Goal: Task Accomplishment & Management: Complete application form

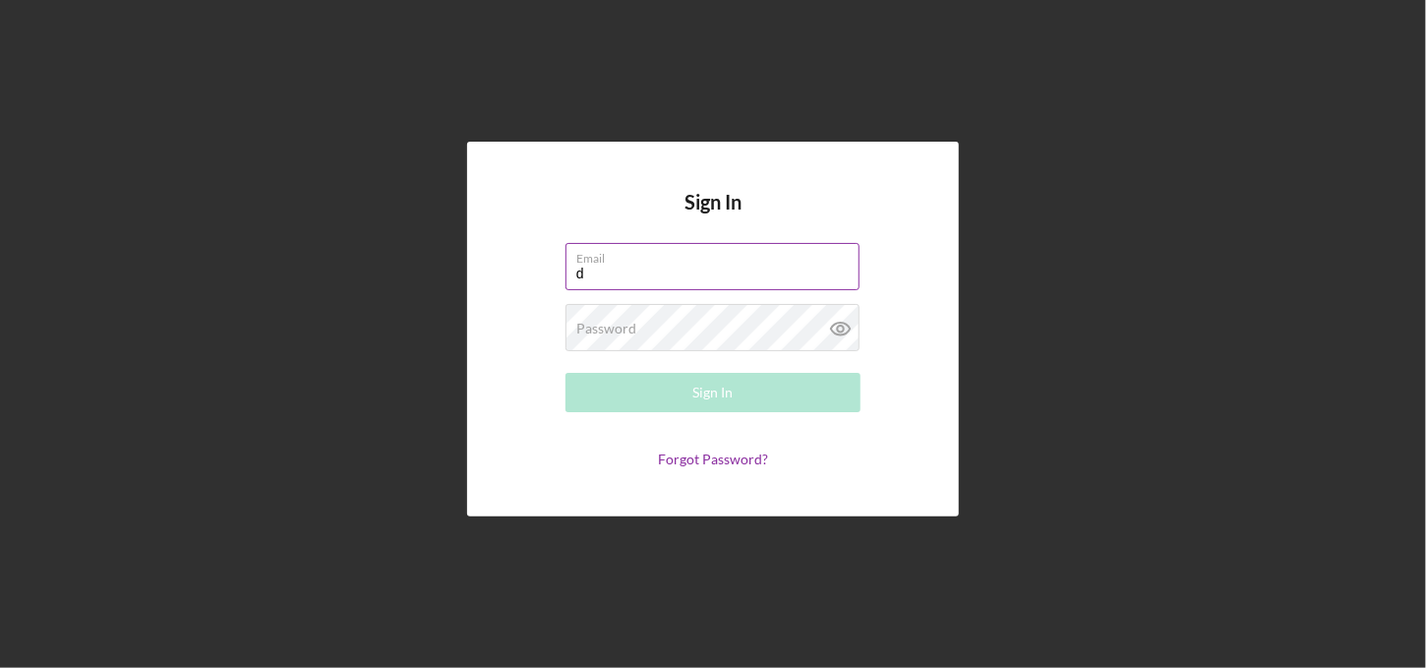
type input "[EMAIL_ADDRESS][DOMAIN_NAME]"
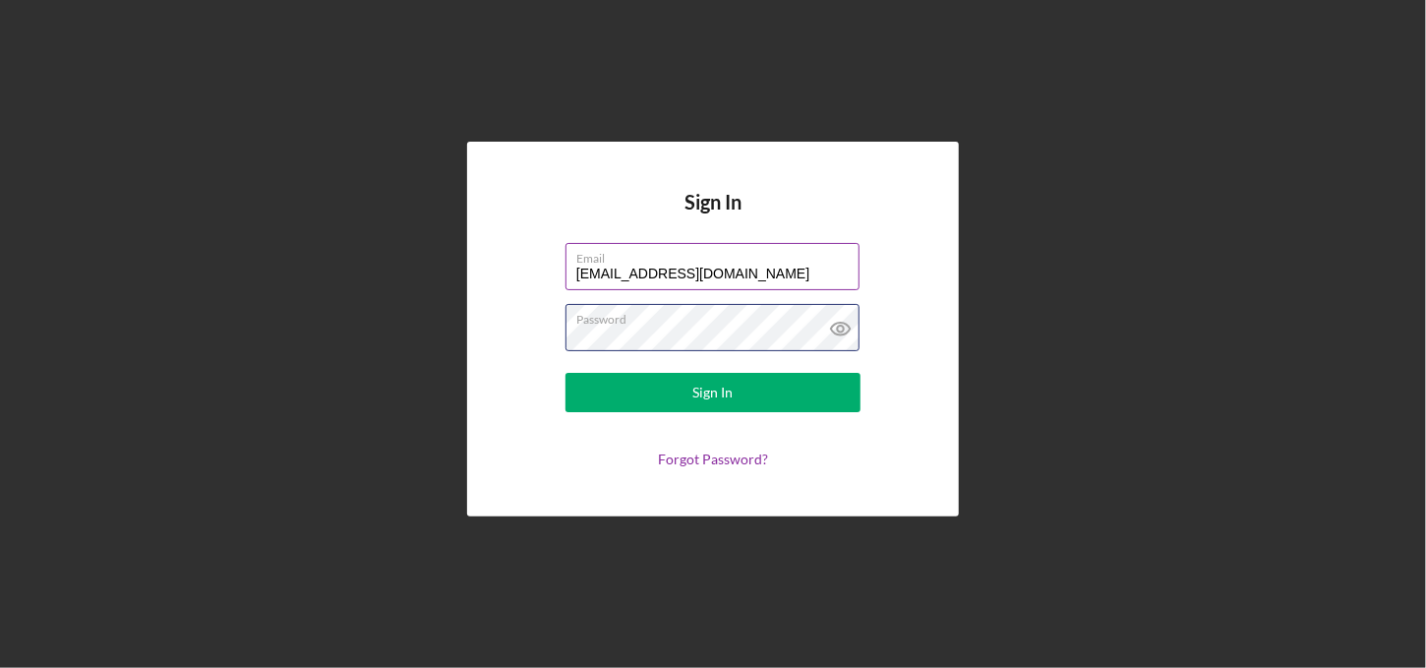
click at [565, 373] on button "Sign In" at bounding box center [712, 392] width 295 height 39
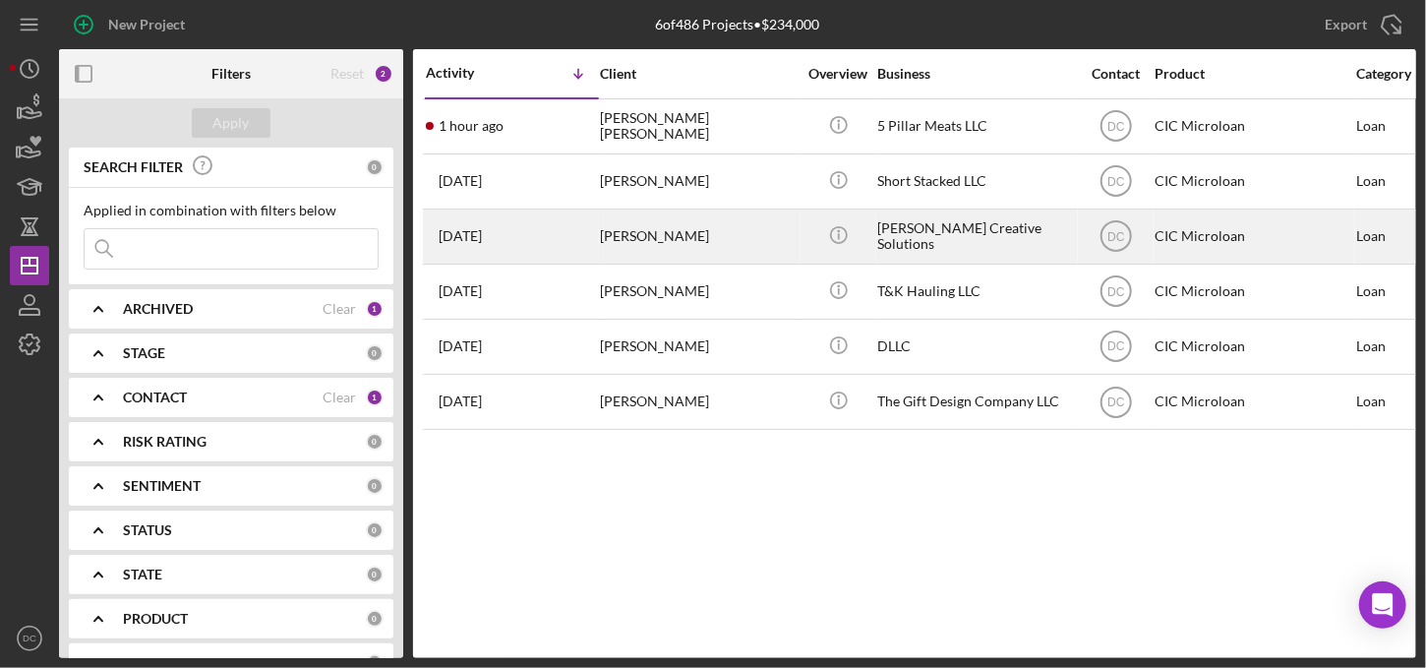
click at [631, 235] on div "[PERSON_NAME]" at bounding box center [698, 236] width 197 height 52
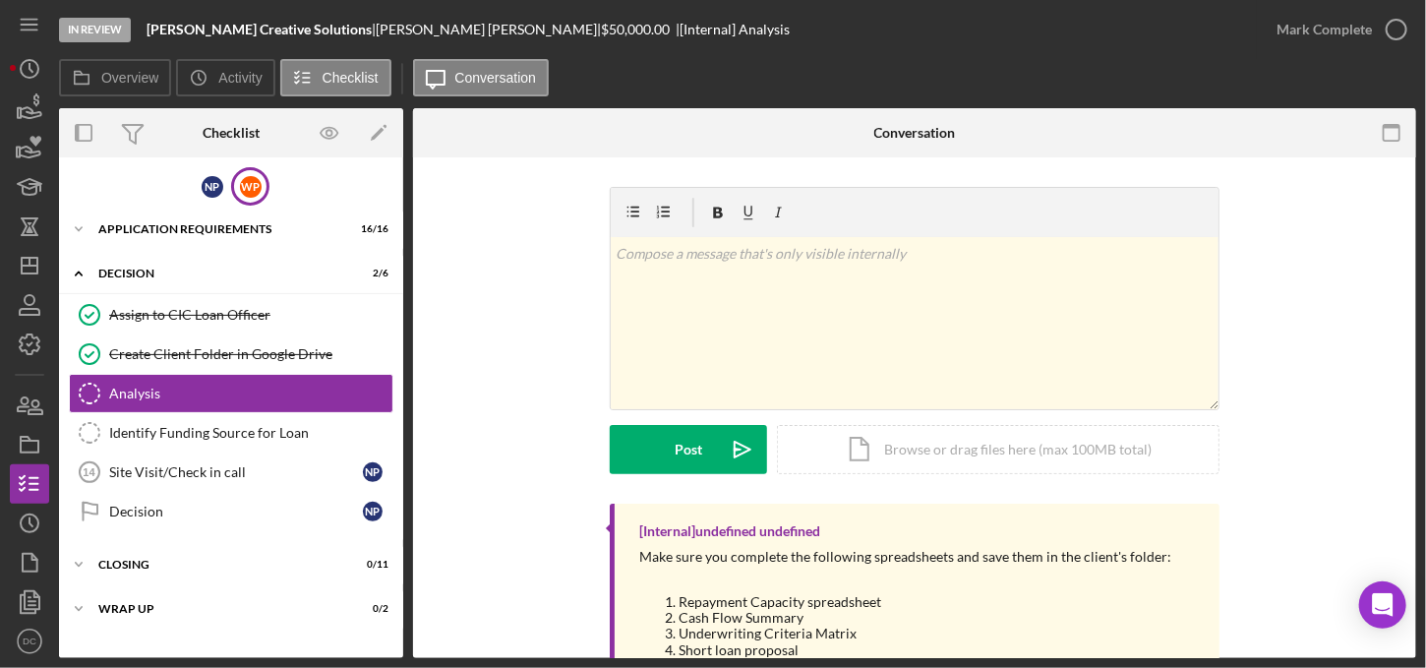
click at [263, 178] on div "W P" at bounding box center [250, 186] width 38 height 38
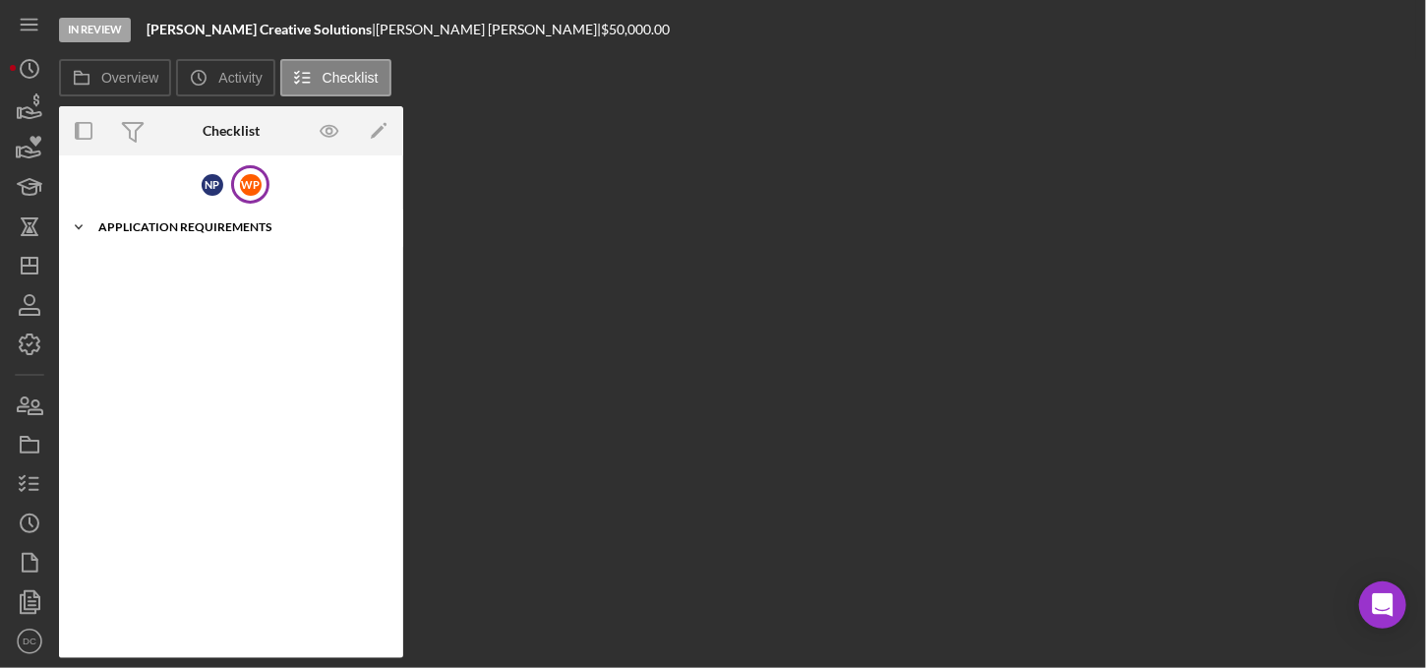
click at [163, 221] on div "APPLICATION REQUIREMENTS" at bounding box center [238, 227] width 280 height 12
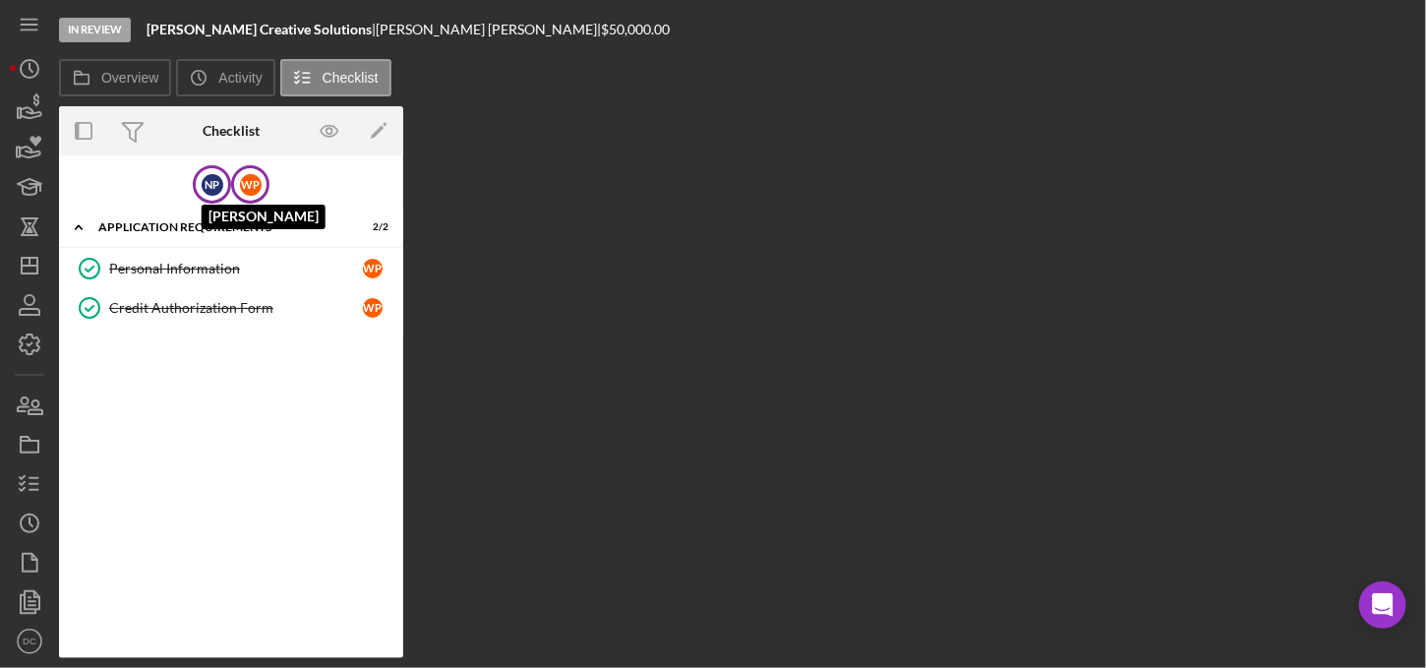
click at [212, 184] on div "N P" at bounding box center [213, 185] width 22 height 22
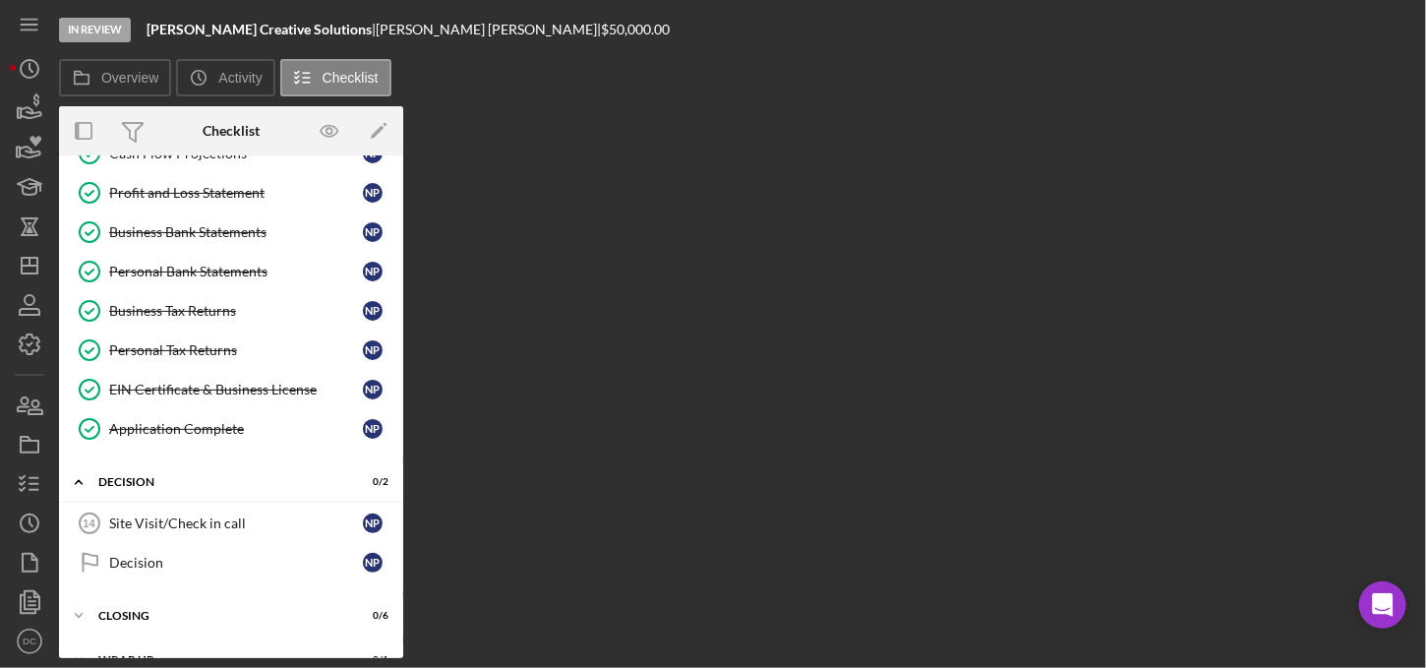
scroll to position [375, 0]
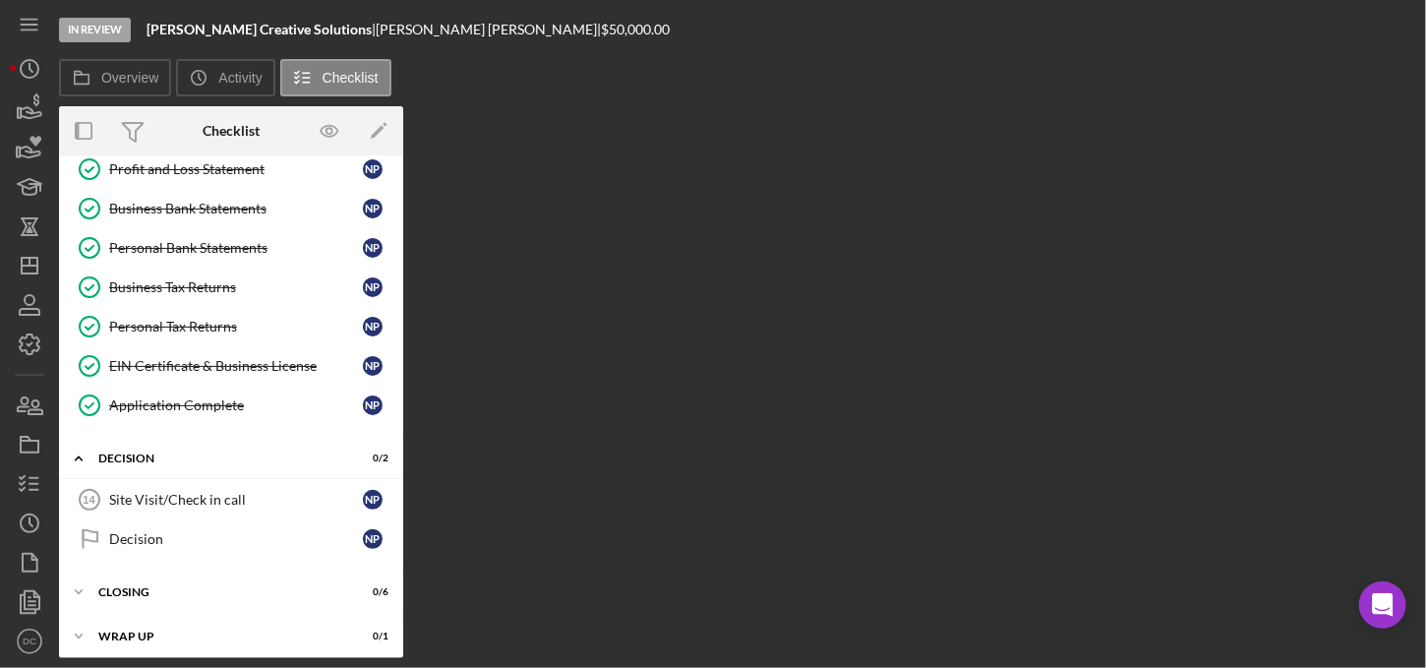
click at [406, 392] on div "Overview Internal Workflow Stage In Review Icon/Dropdown Arrow Archive (can una…" at bounding box center [737, 382] width 1357 height 552
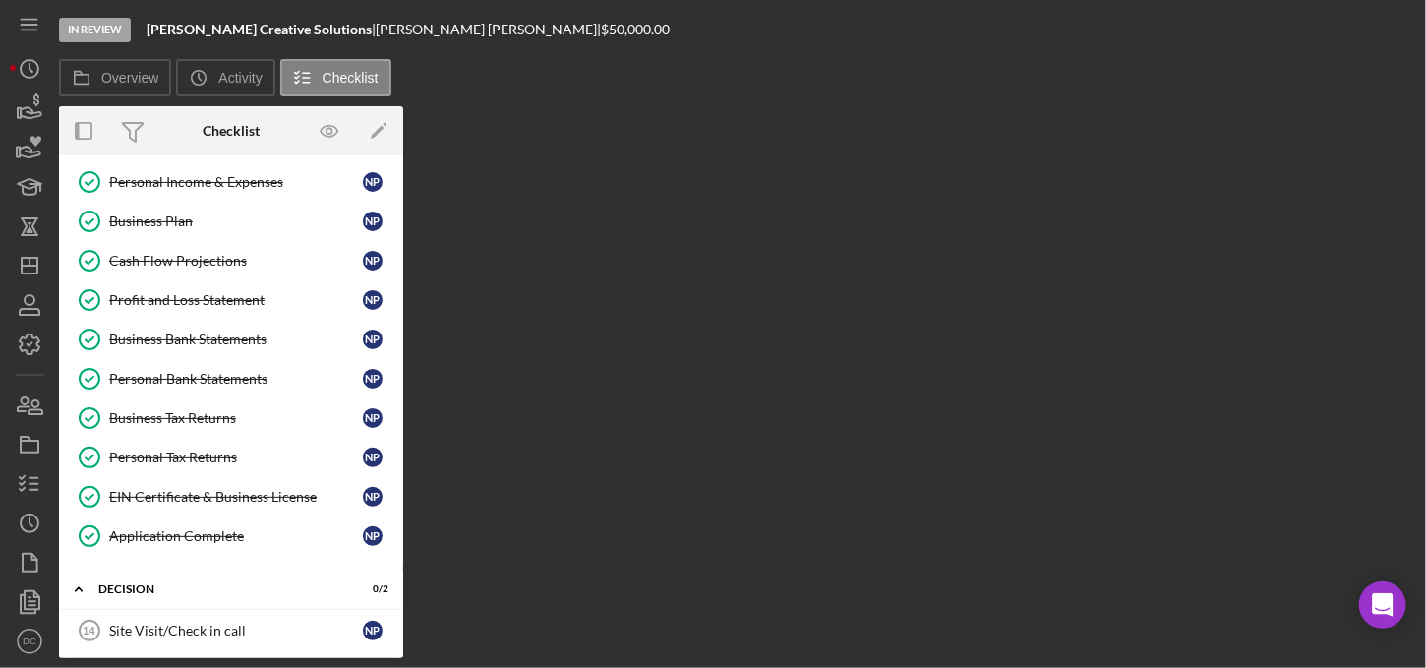
scroll to position [242, 0]
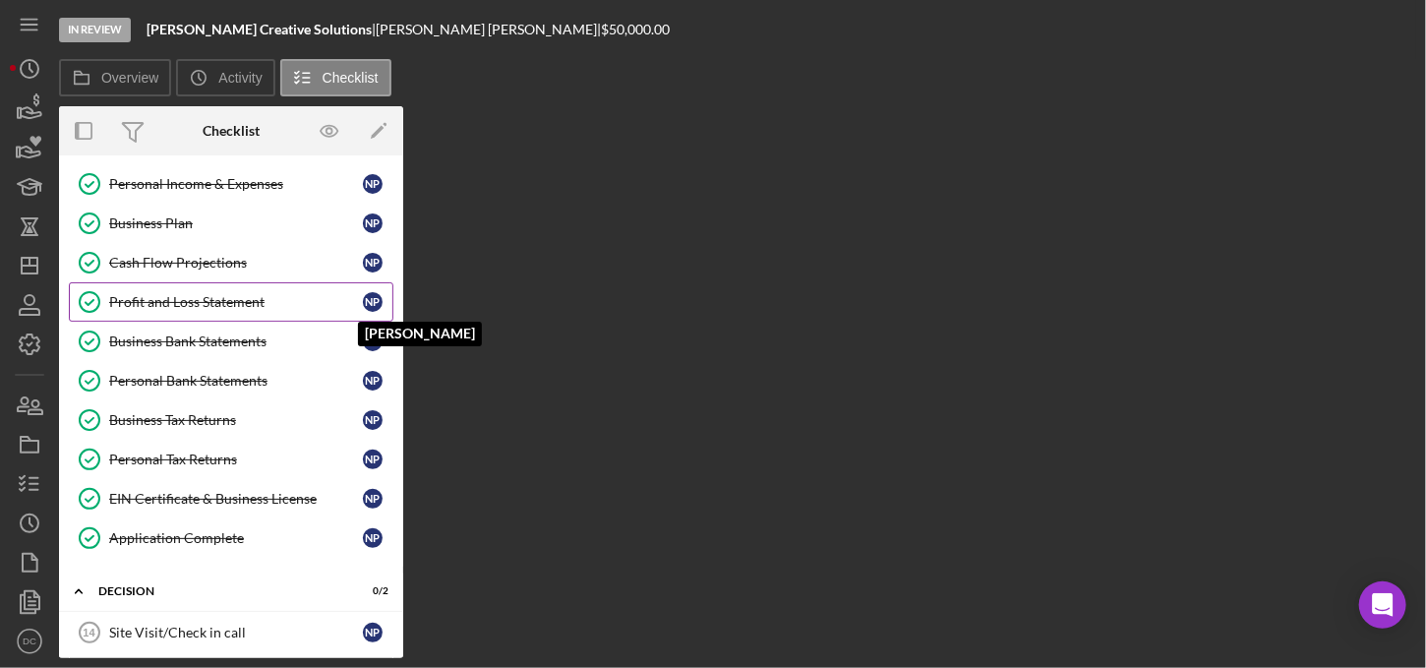
drag, startPoint x: 401, startPoint y: 388, endPoint x: 383, endPoint y: 310, distance: 80.6
click at [383, 310] on div "N P" at bounding box center [377, 302] width 29 height 20
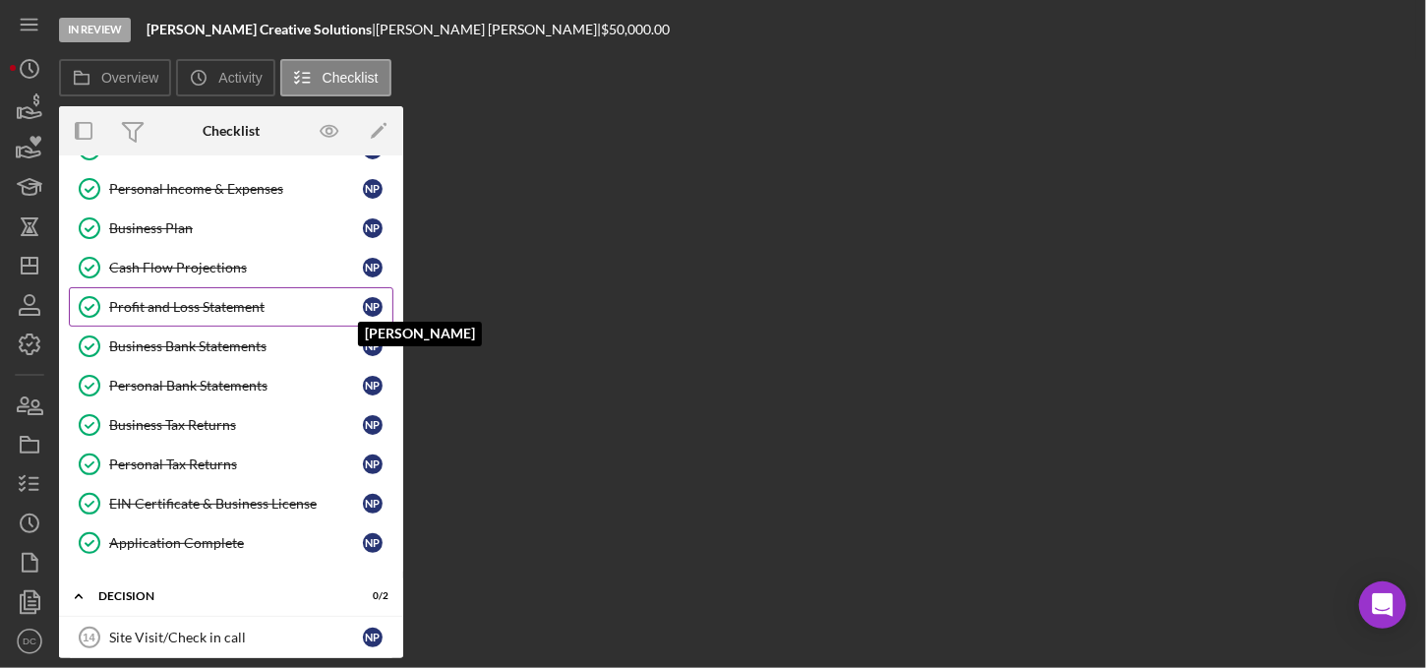
click at [383, 310] on div "N P" at bounding box center [377, 307] width 29 height 20
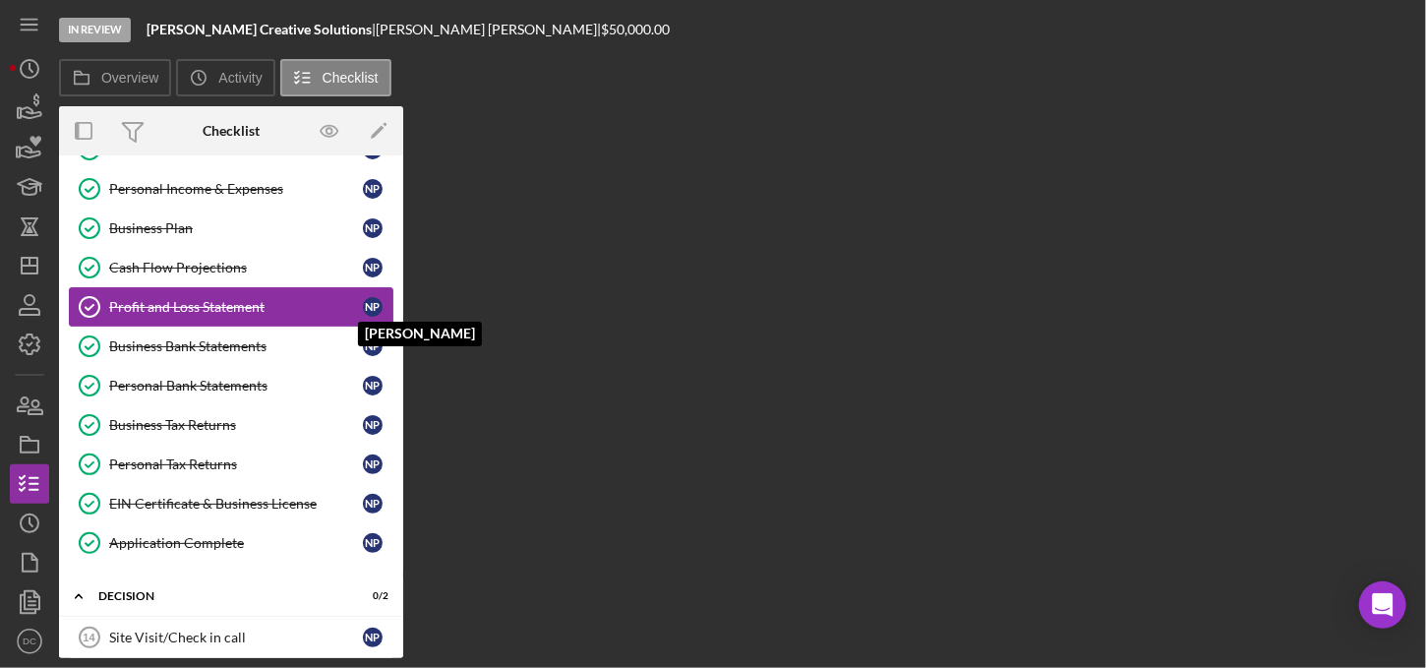
click at [383, 310] on div "N P" at bounding box center [377, 307] width 29 height 20
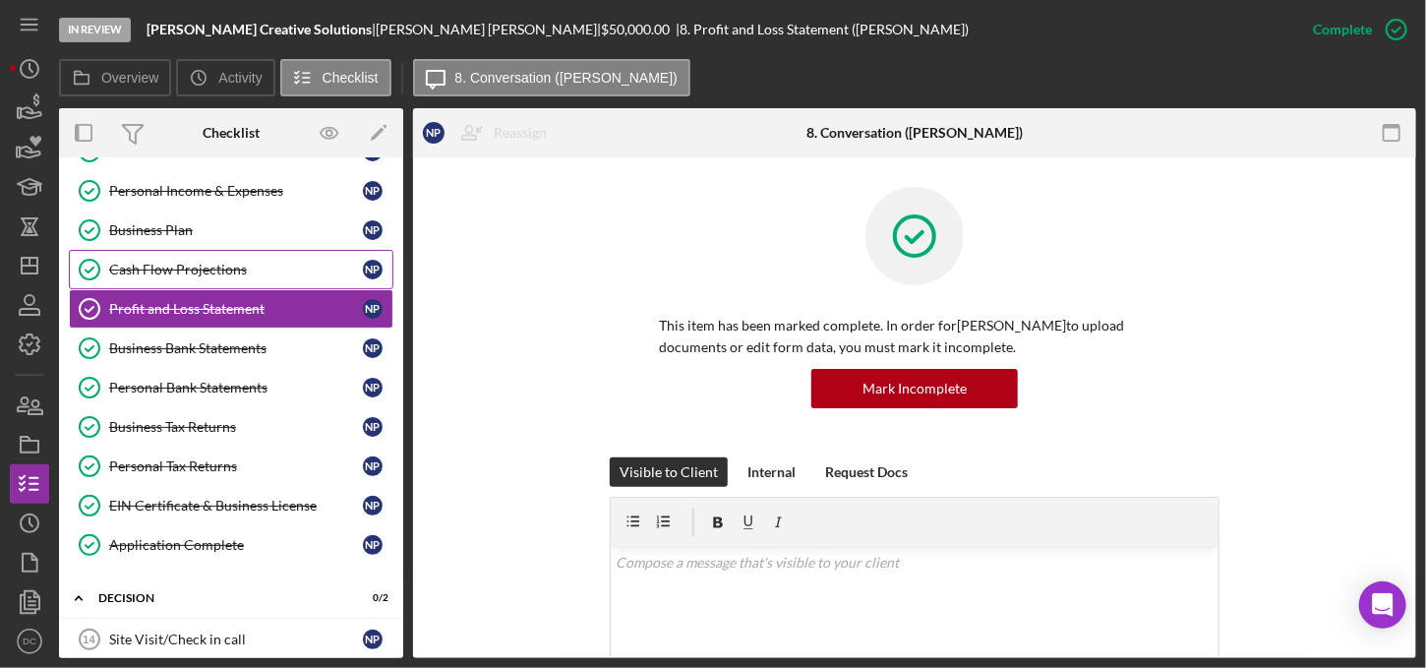
click at [220, 278] on link "Cash Flow Projections Cash Flow Projections N P" at bounding box center [231, 269] width 324 height 39
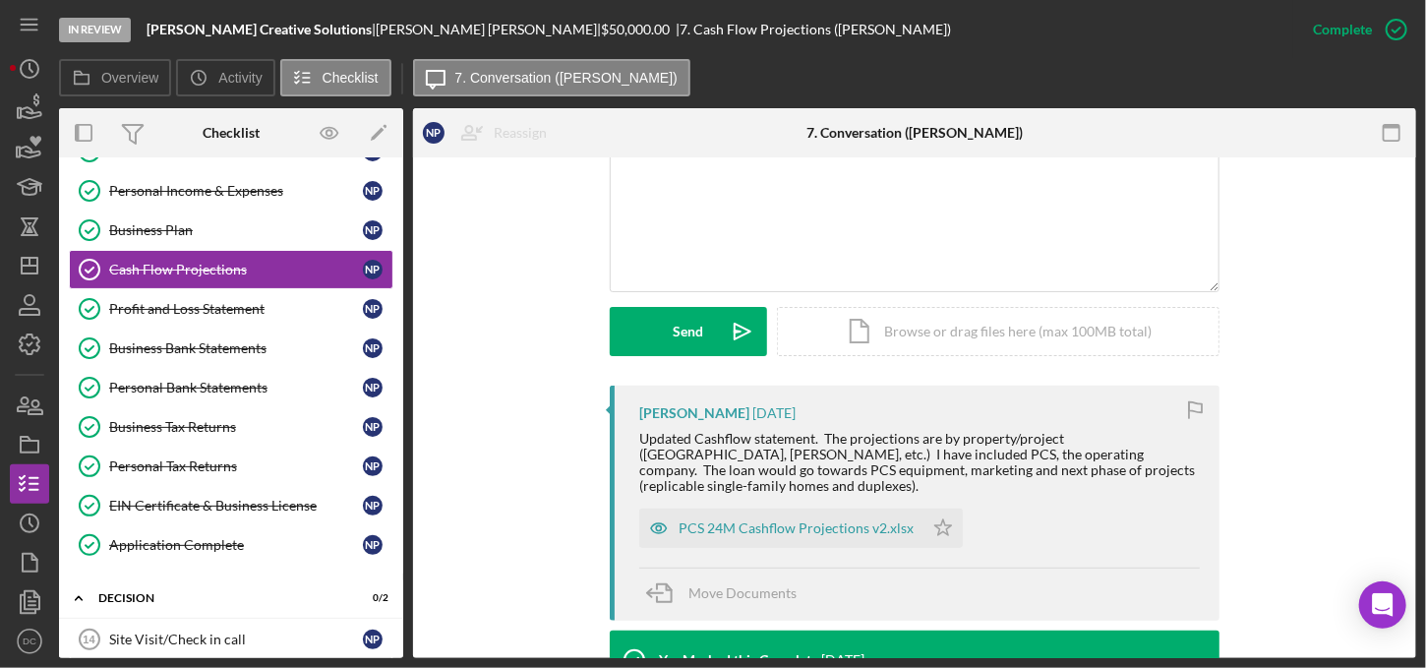
scroll to position [447, 0]
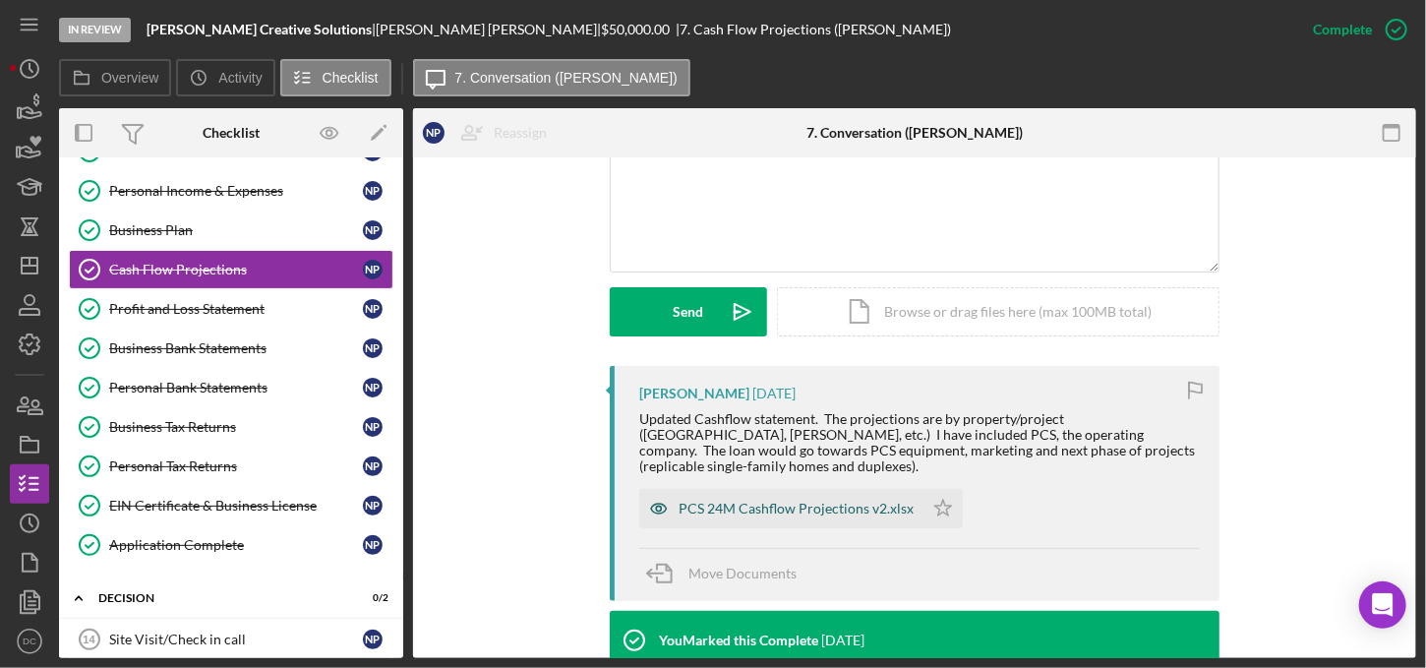
click at [781, 500] on div "PCS 24M Cashflow Projections v2.xlsx" at bounding box center [795, 508] width 235 height 16
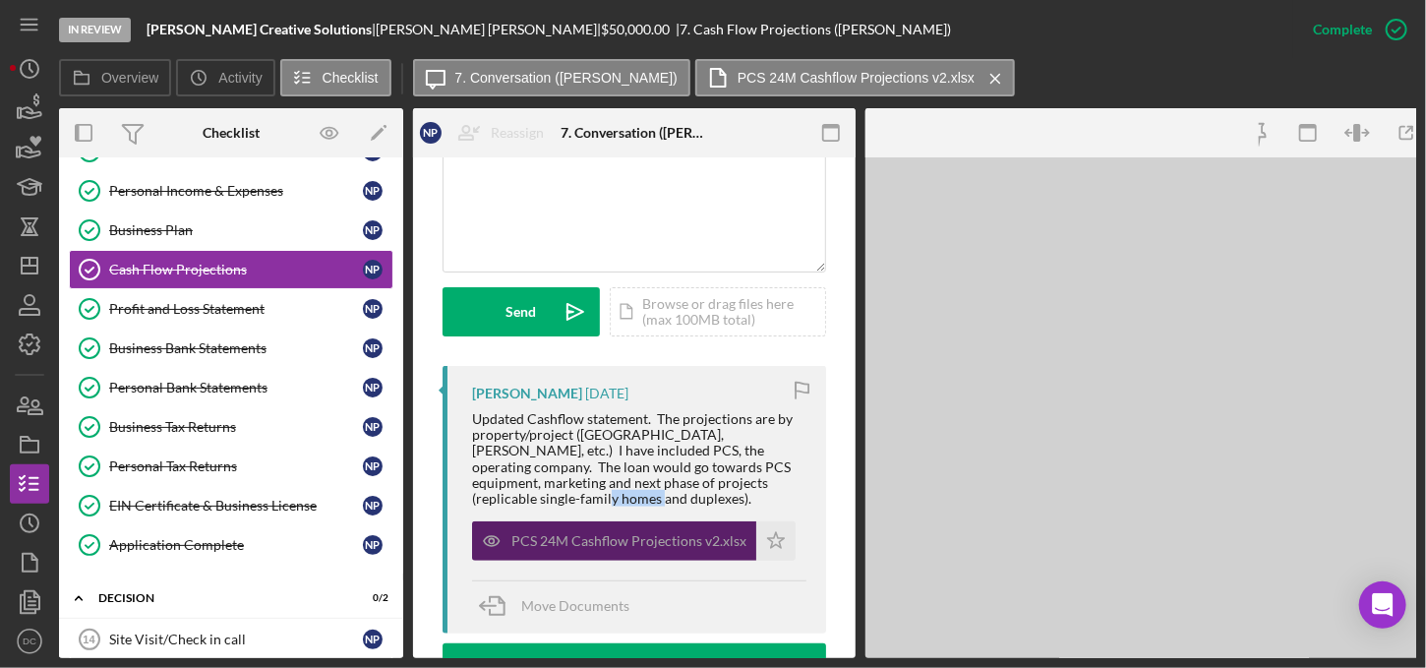
click at [781, 488] on div "Updated Cashflow statement. The projections are by property/project ([GEOGRAPHI…" at bounding box center [639, 458] width 334 height 95
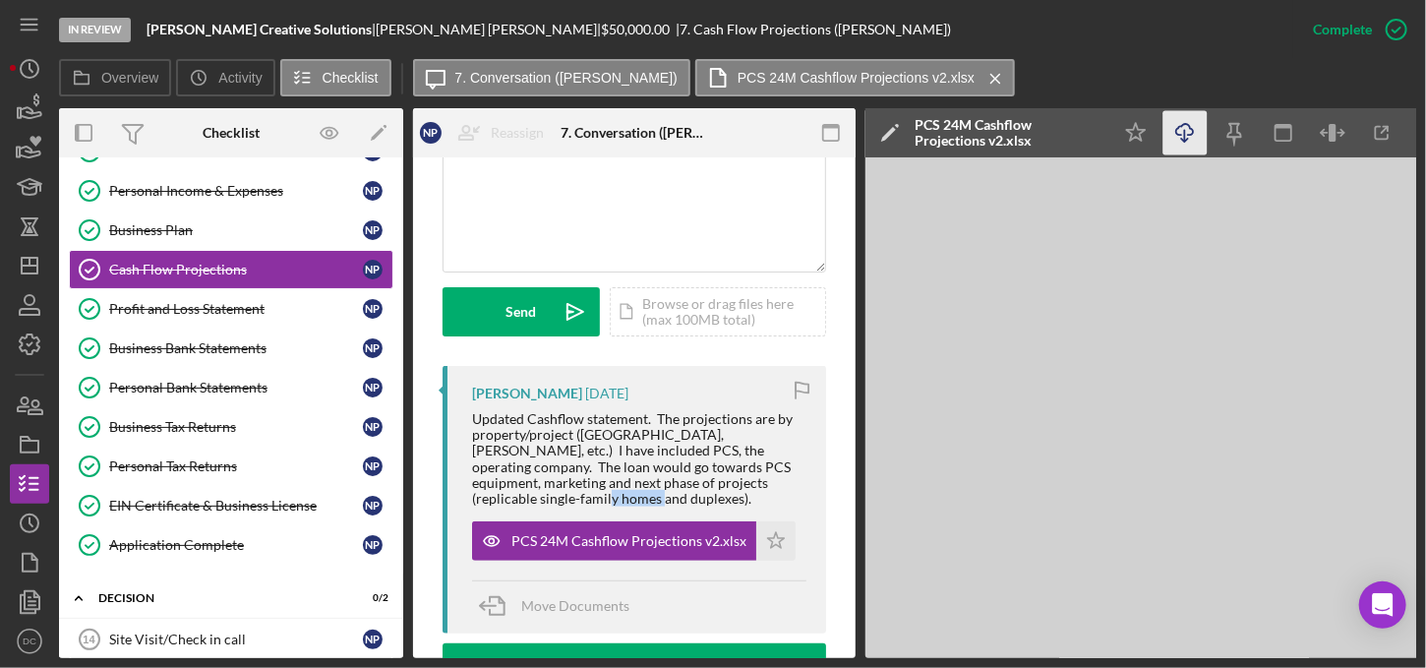
click at [1193, 133] on icon "button" at bounding box center [1184, 129] width 17 height 11
click at [183, 215] on link "Business Plan Business Plan N P" at bounding box center [231, 229] width 324 height 39
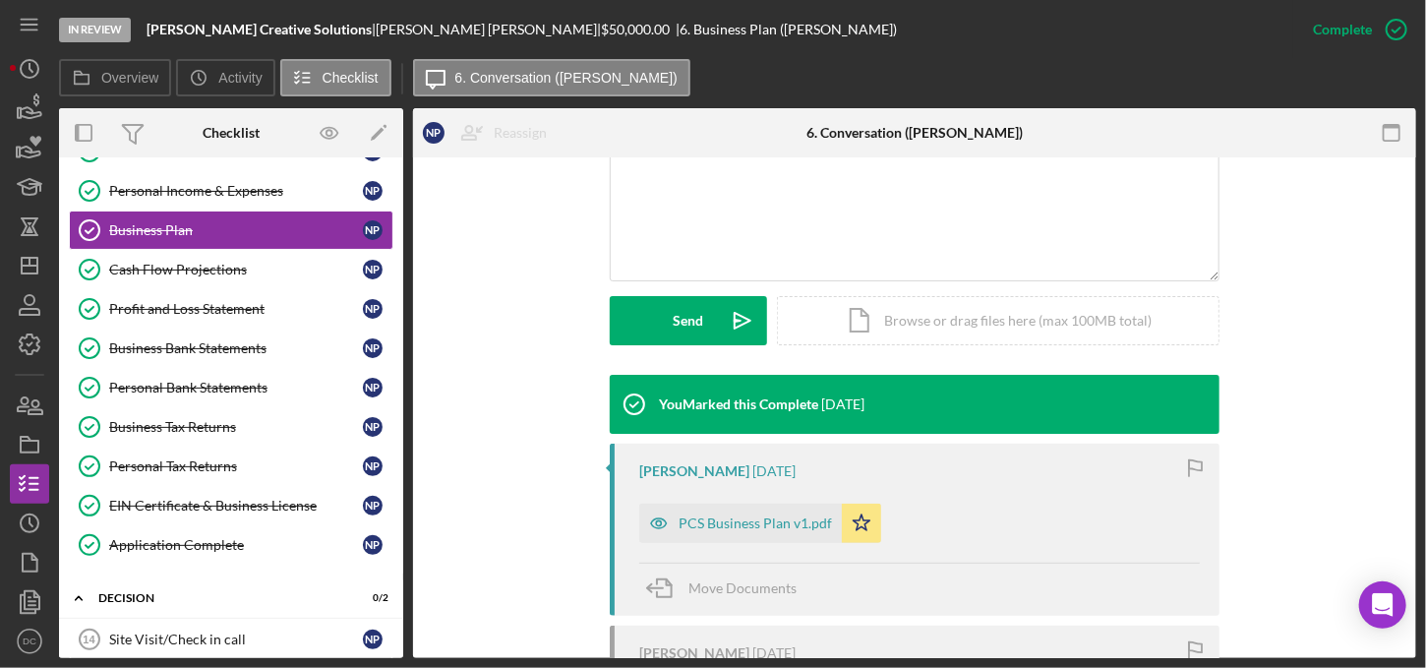
scroll to position [439, 0]
click at [777, 521] on div "PCS Business Plan v1.pdf" at bounding box center [754, 522] width 153 height 16
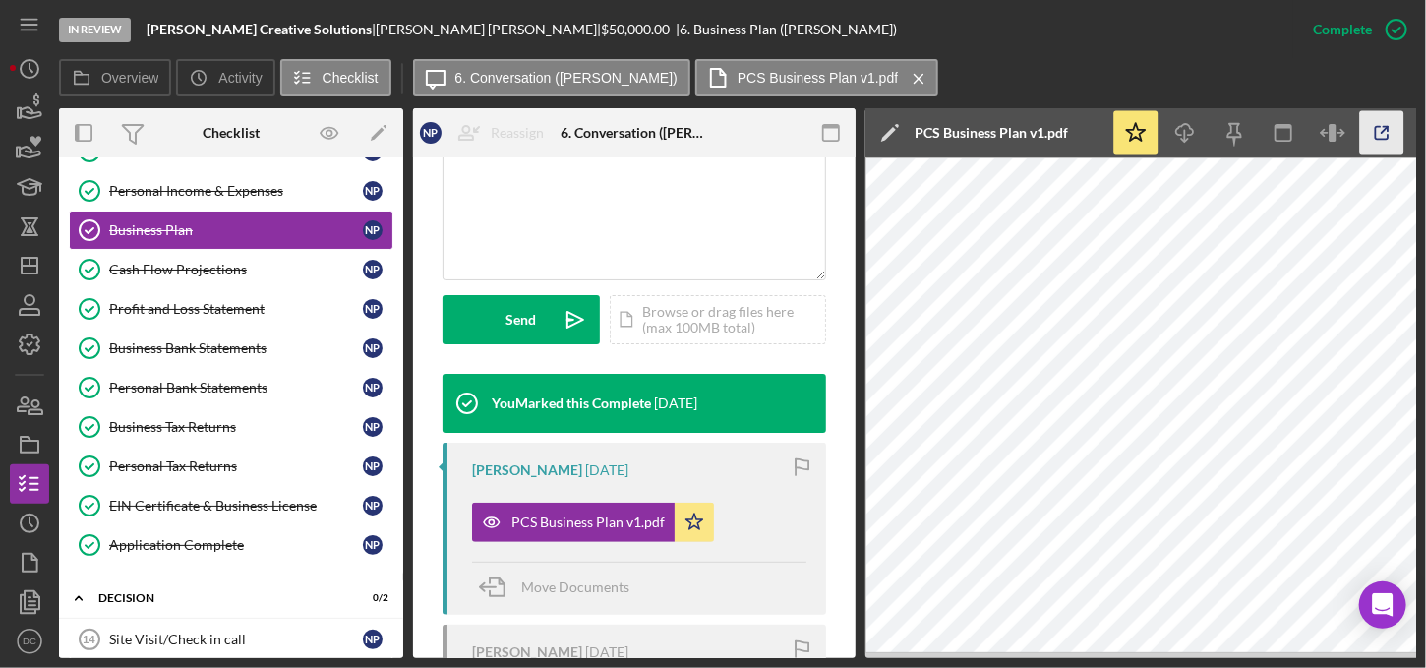
click at [1378, 139] on icon "button" at bounding box center [1381, 133] width 13 height 13
drag, startPoint x: 405, startPoint y: 417, endPoint x: 393, endPoint y: 315, distance: 102.9
click at [393, 315] on div "Overview Internal Workflow Stage In Review Icon/Dropdown Arrow Archive (can una…" at bounding box center [737, 383] width 1357 height 550
click at [393, 315] on div "Personal Information Personal Information N P Business Information Business Inf…" at bounding box center [231, 294] width 344 height 560
drag, startPoint x: 394, startPoint y: 309, endPoint x: 397, endPoint y: 235, distance: 73.8
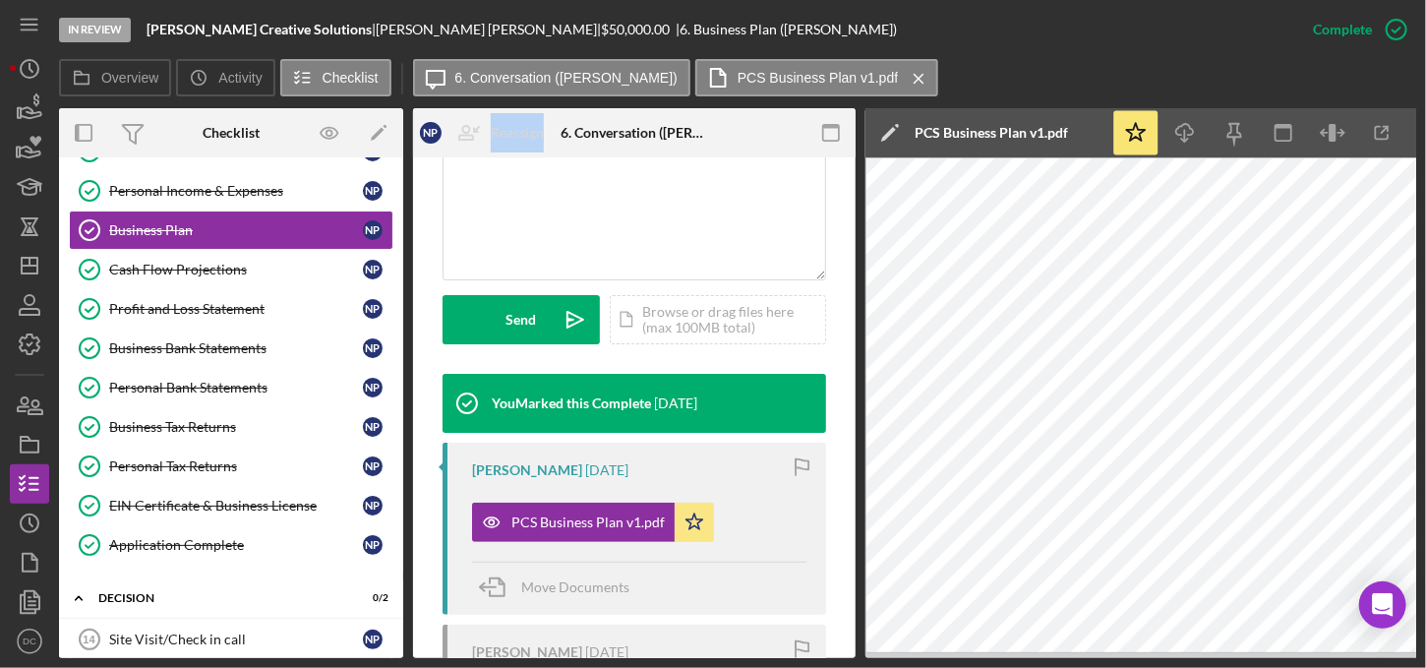
click at [397, 235] on div "N P W P Icon/Expander APPLICATION REQUIREMENTS 14 / 14 Personal Information Per…" at bounding box center [231, 407] width 344 height 500
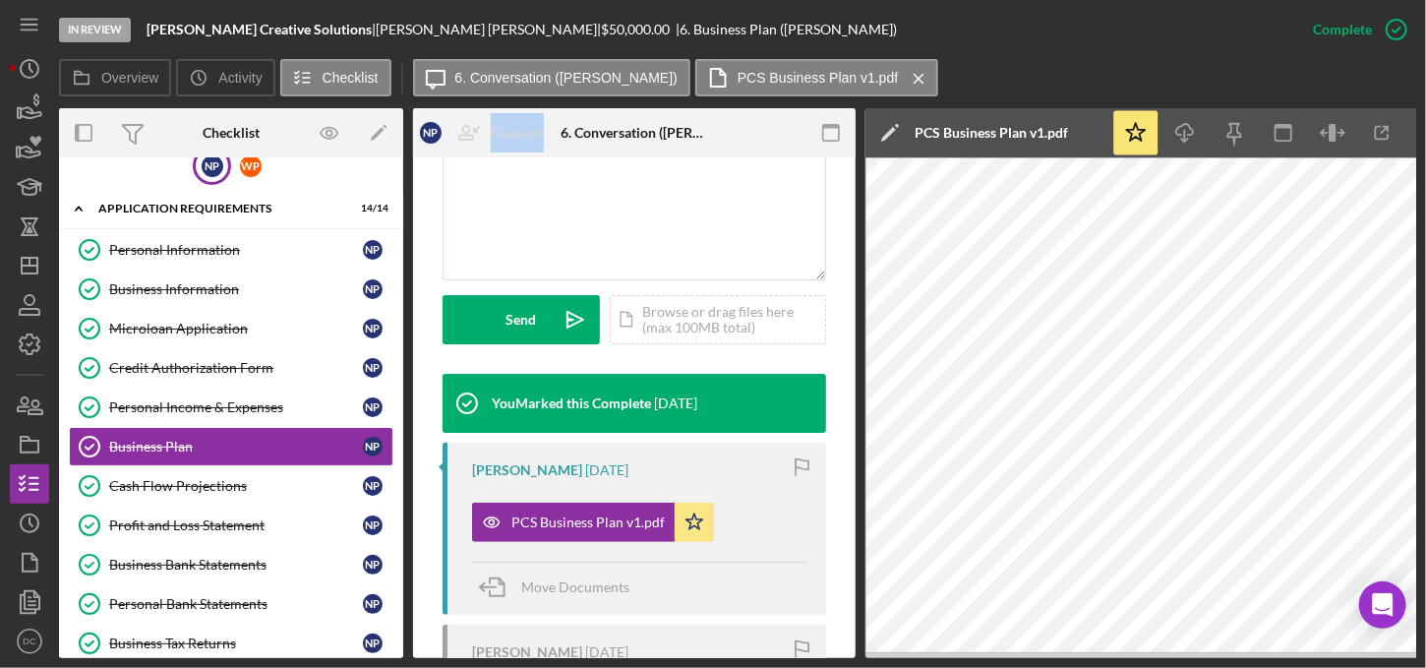
scroll to position [0, 0]
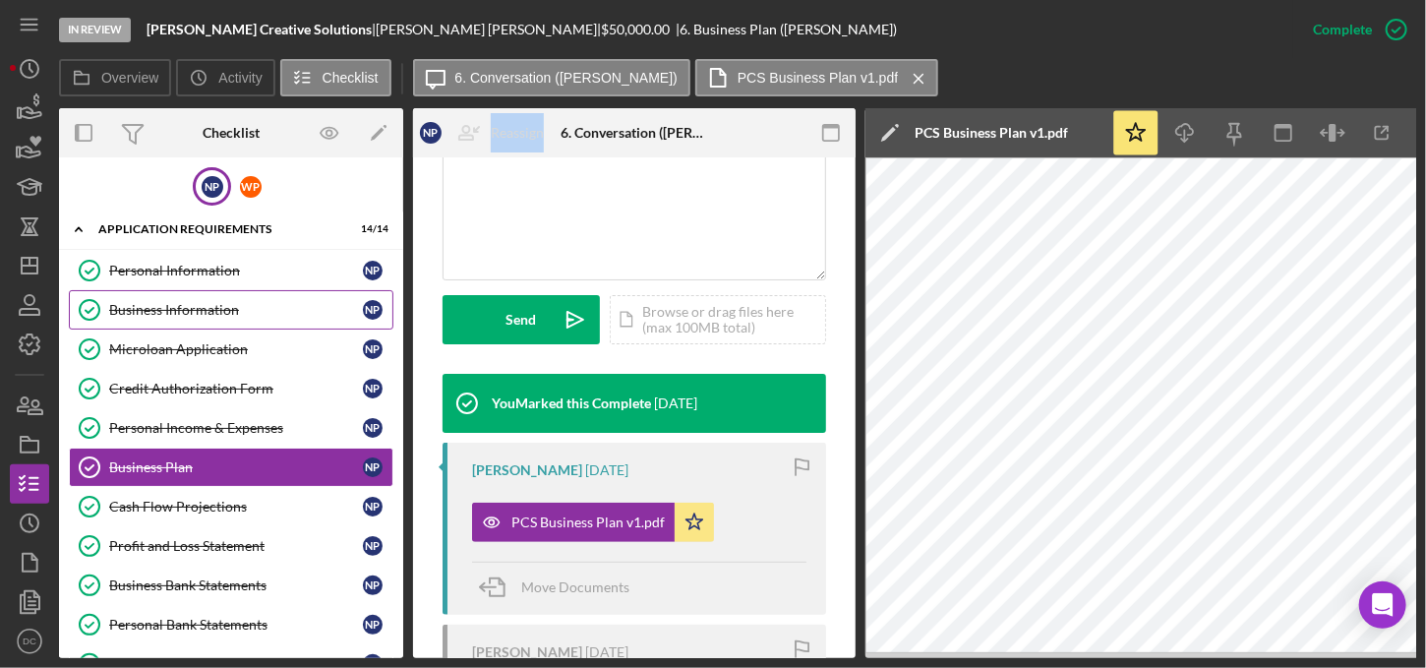
click at [201, 302] on div "Business Information" at bounding box center [236, 310] width 254 height 16
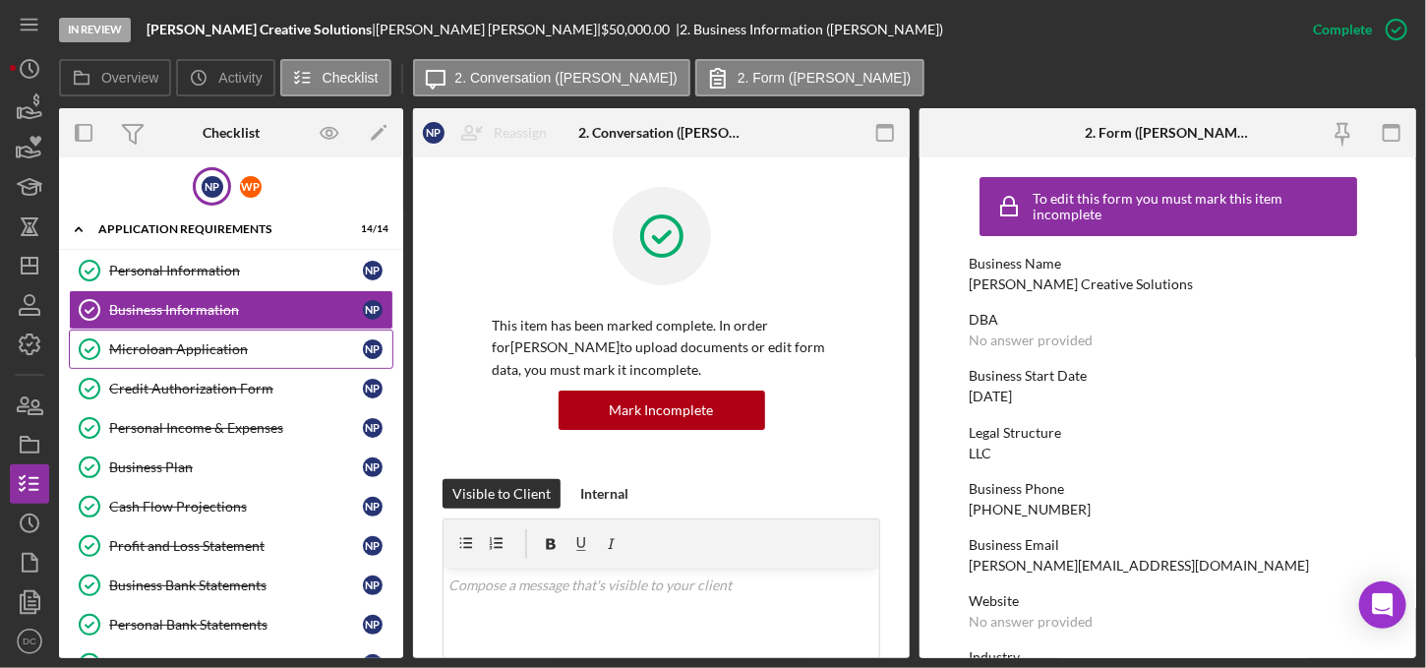
click at [200, 347] on div "Microloan Application" at bounding box center [236, 349] width 254 height 16
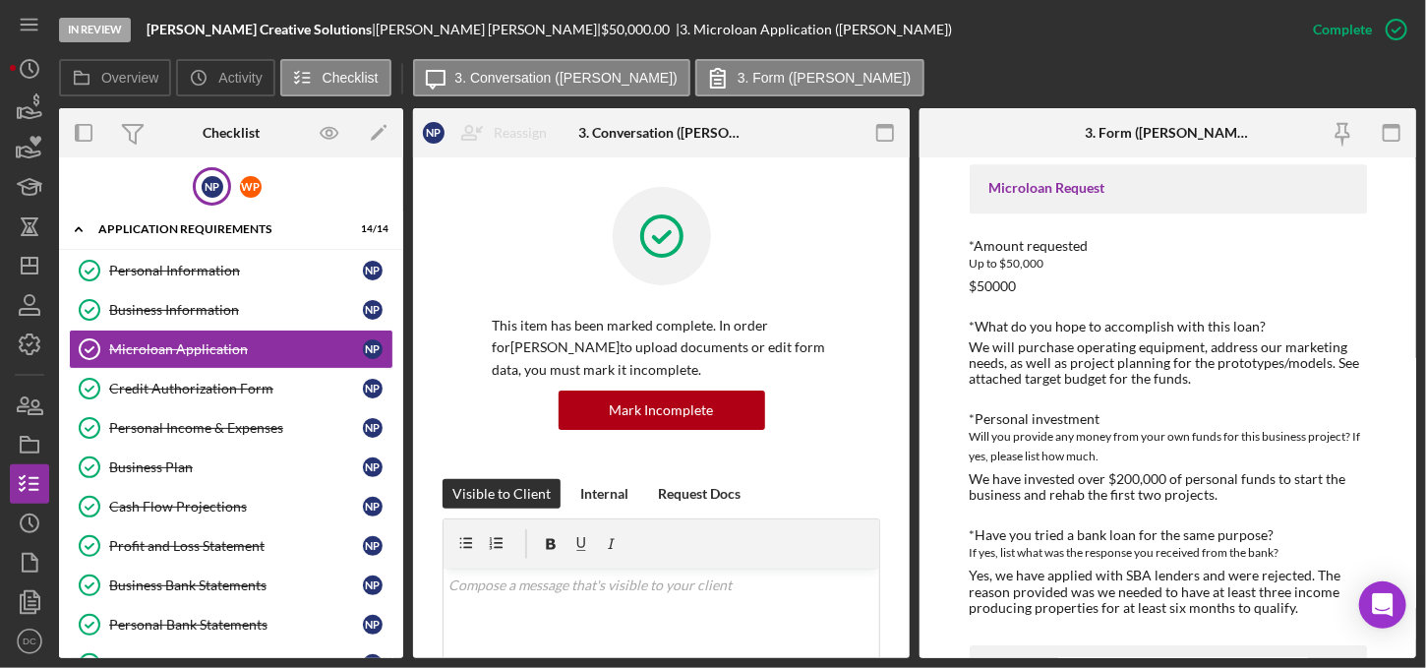
scroll to position [3022, 0]
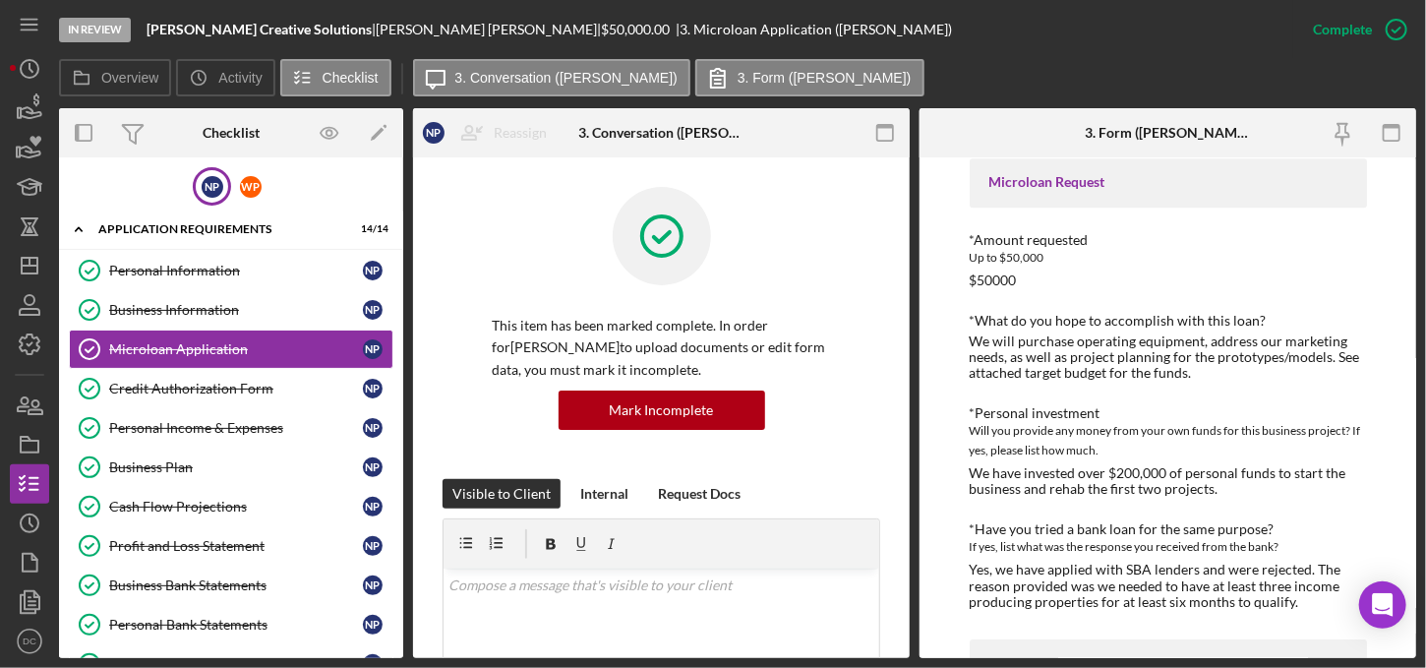
click at [1400, 542] on div "To edit this form you must mark this item incomplete MICROLOAN APPLICATION *Bor…" at bounding box center [1167, 407] width 496 height 500
click at [35, 269] on icon "Icon/Dashboard" at bounding box center [29, 265] width 49 height 49
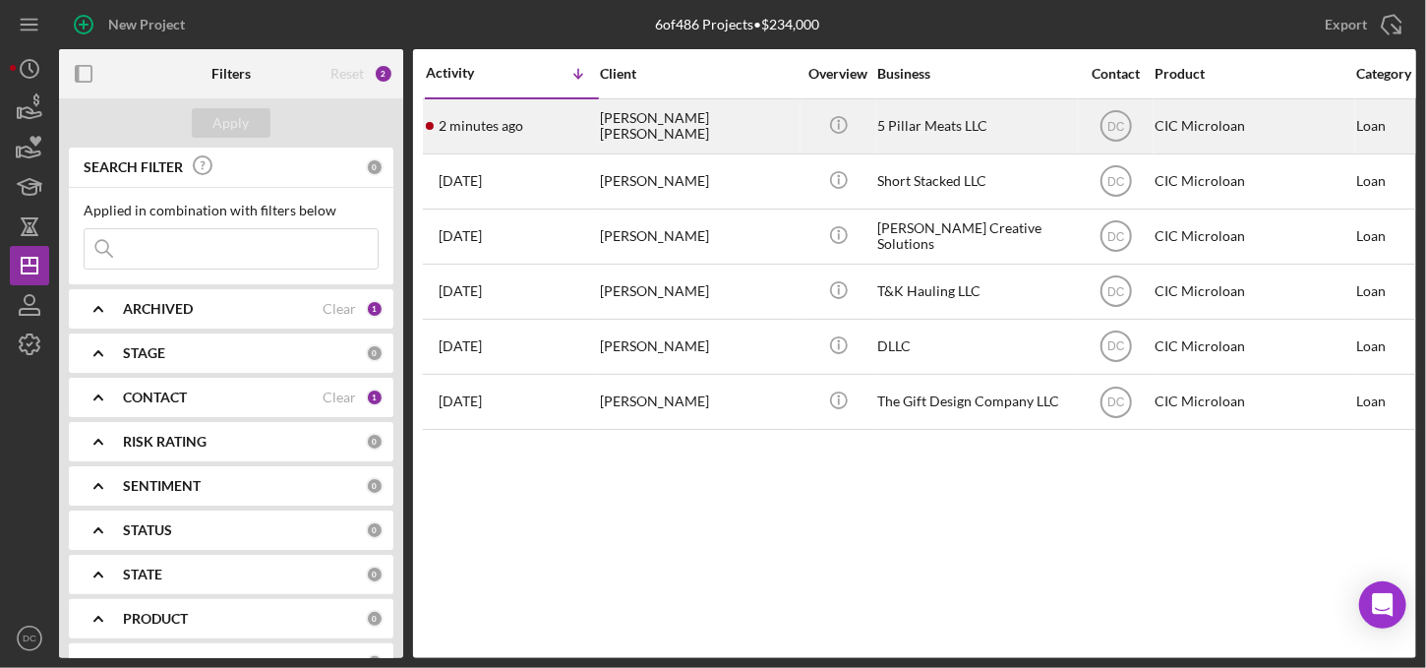
click at [542, 119] on div "2 minutes ago [PERSON_NAME] [PERSON_NAME]" at bounding box center [512, 126] width 172 height 52
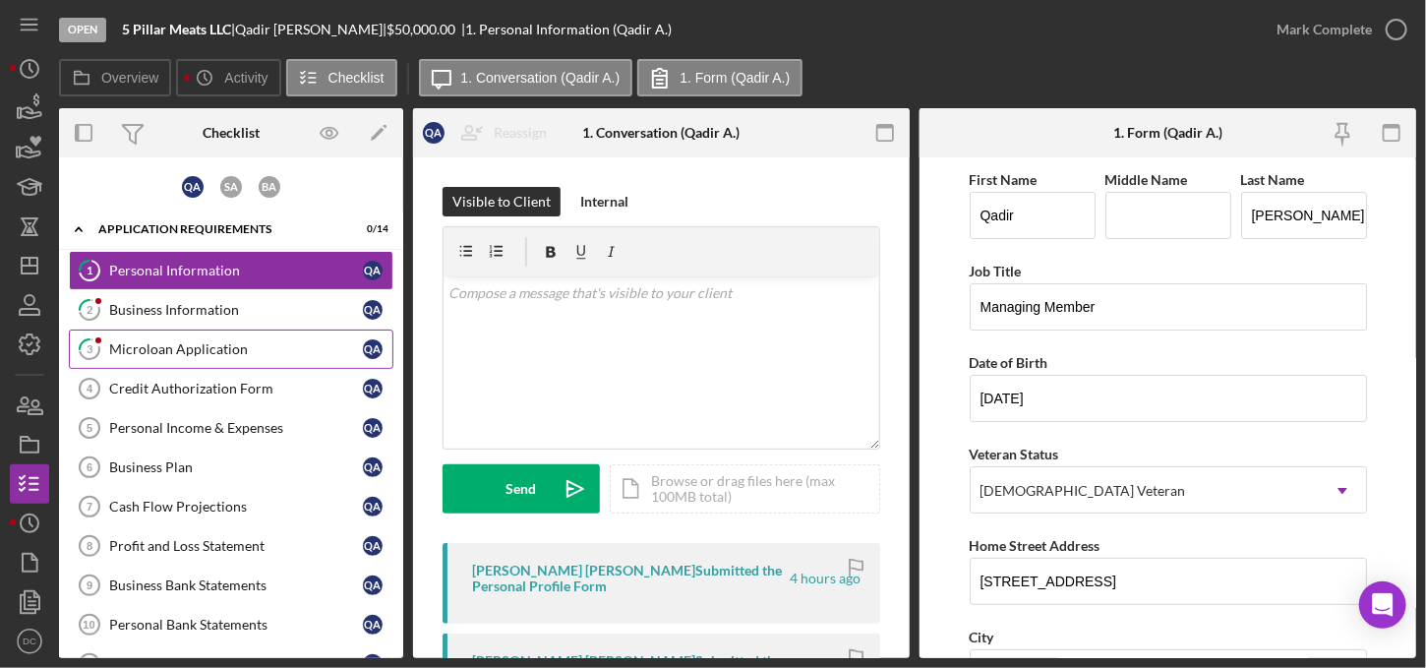
click at [299, 355] on link "3 Microloan Application Q A" at bounding box center [231, 348] width 324 height 39
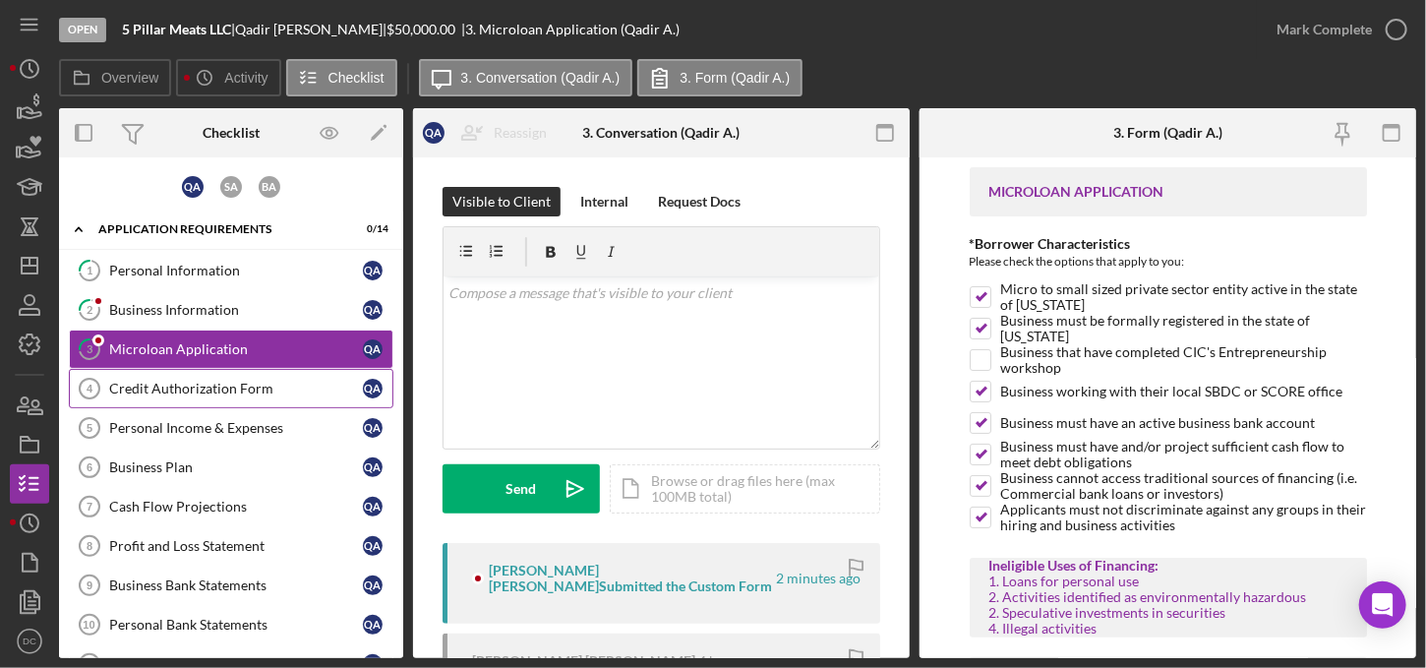
click at [275, 380] on div "Credit Authorization Form" at bounding box center [236, 388] width 254 height 16
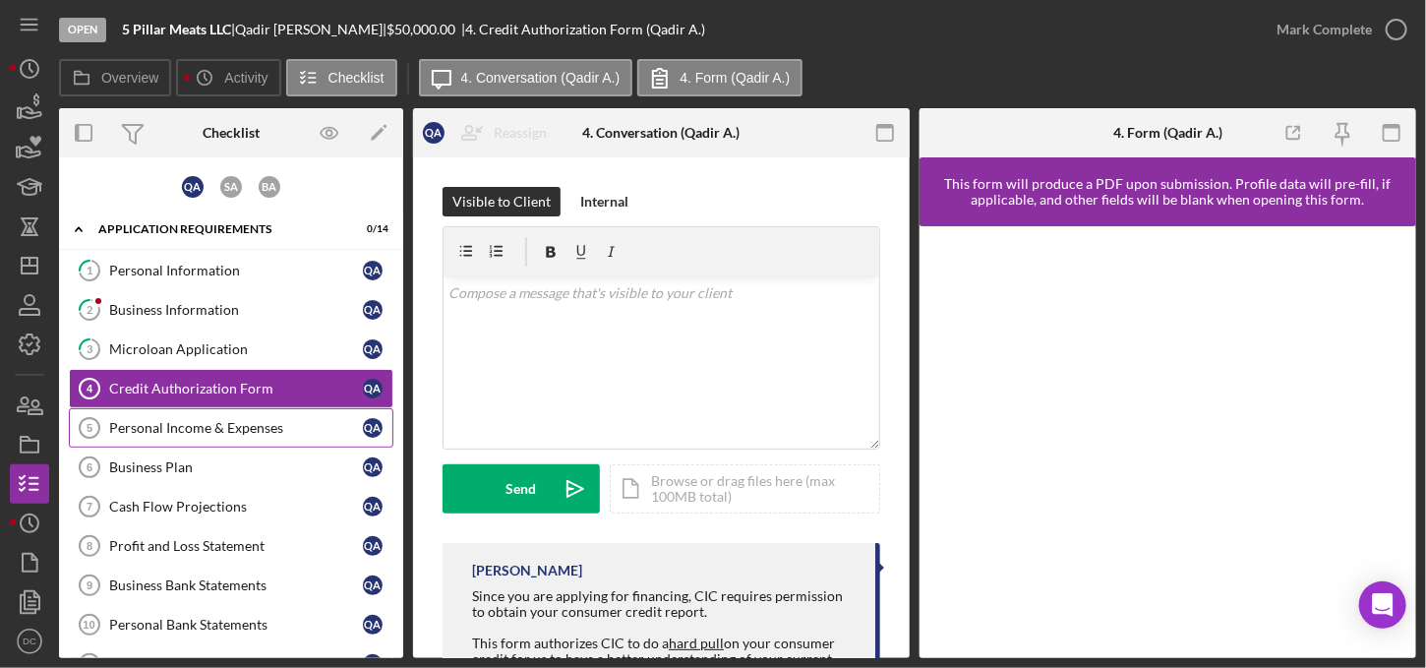
click at [246, 427] on div "Personal Income & Expenses" at bounding box center [236, 428] width 254 height 16
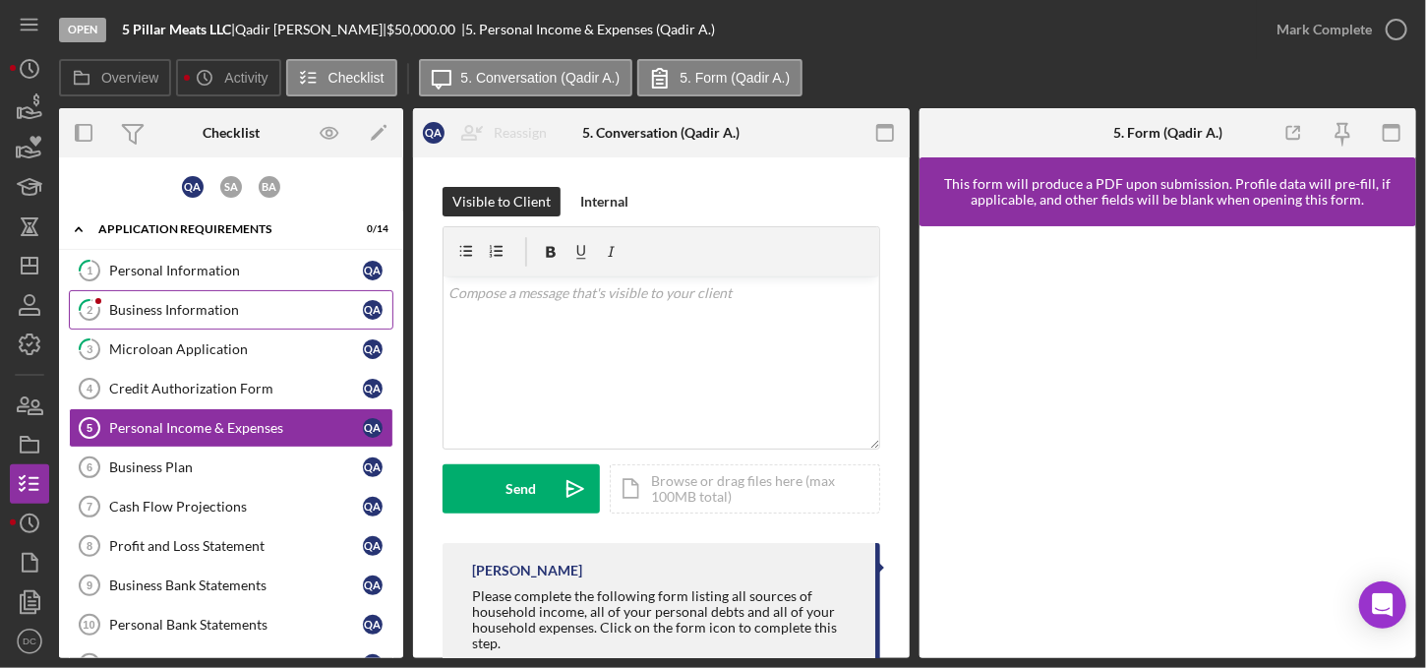
click at [144, 292] on link "2 Business Information Q A" at bounding box center [231, 309] width 324 height 39
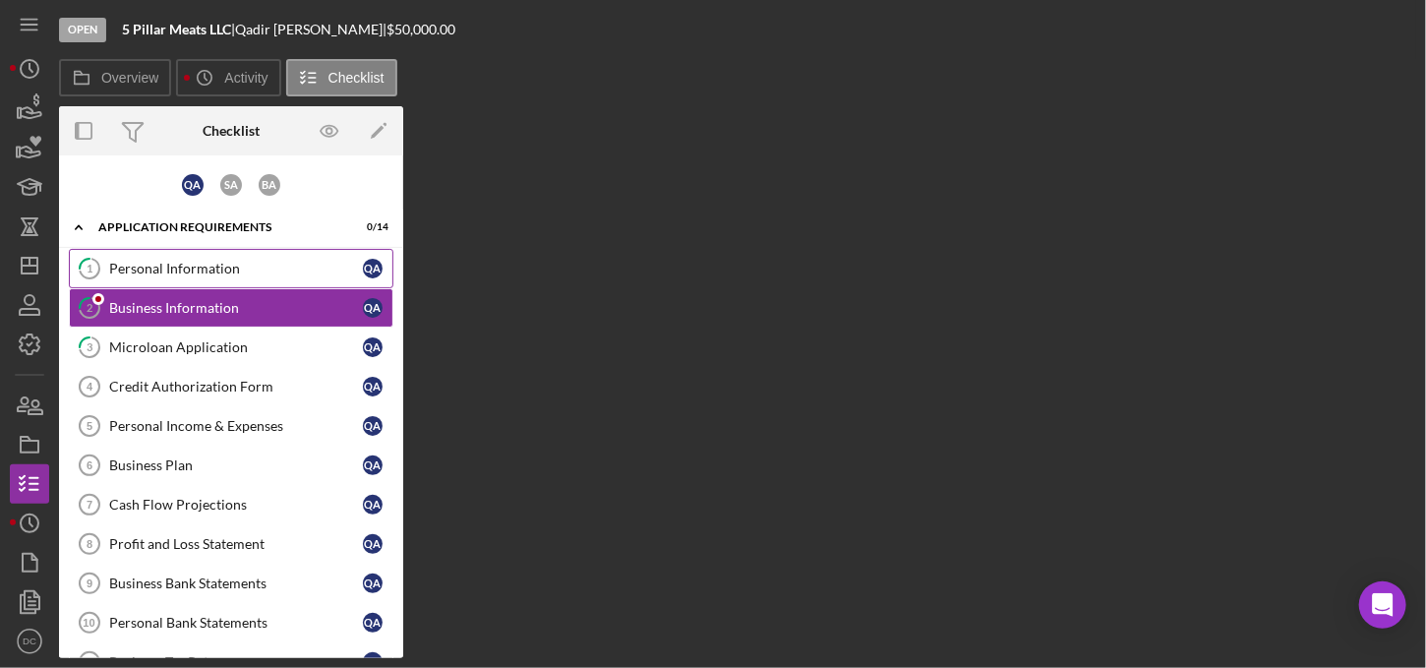
click at [147, 283] on link "1 Personal Information Q A" at bounding box center [231, 268] width 324 height 39
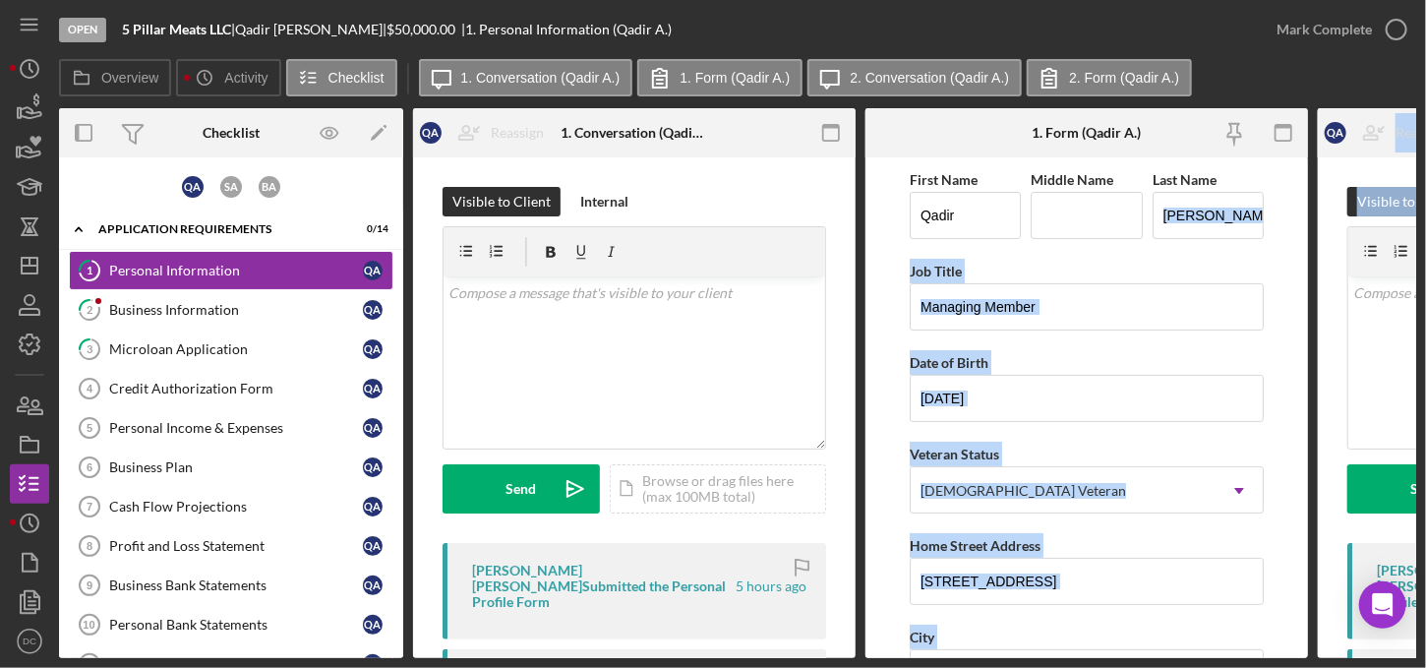
drag, startPoint x: 1311, startPoint y: 218, endPoint x: 1314, endPoint y: 283, distance: 65.0
click at [1314, 283] on div "Overview Internal Workflow Stage Open Icon/Dropdown Arrow Archive (can unarchiv…" at bounding box center [737, 383] width 1357 height 550
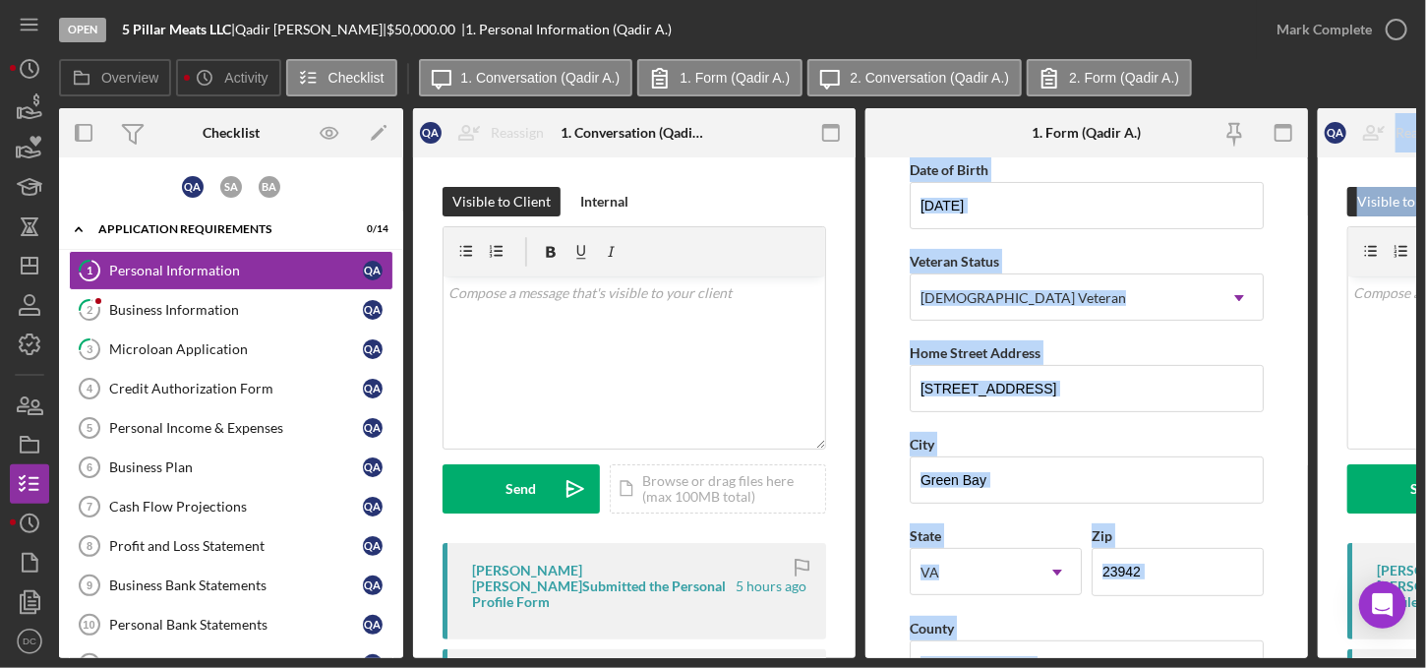
scroll to position [204, 0]
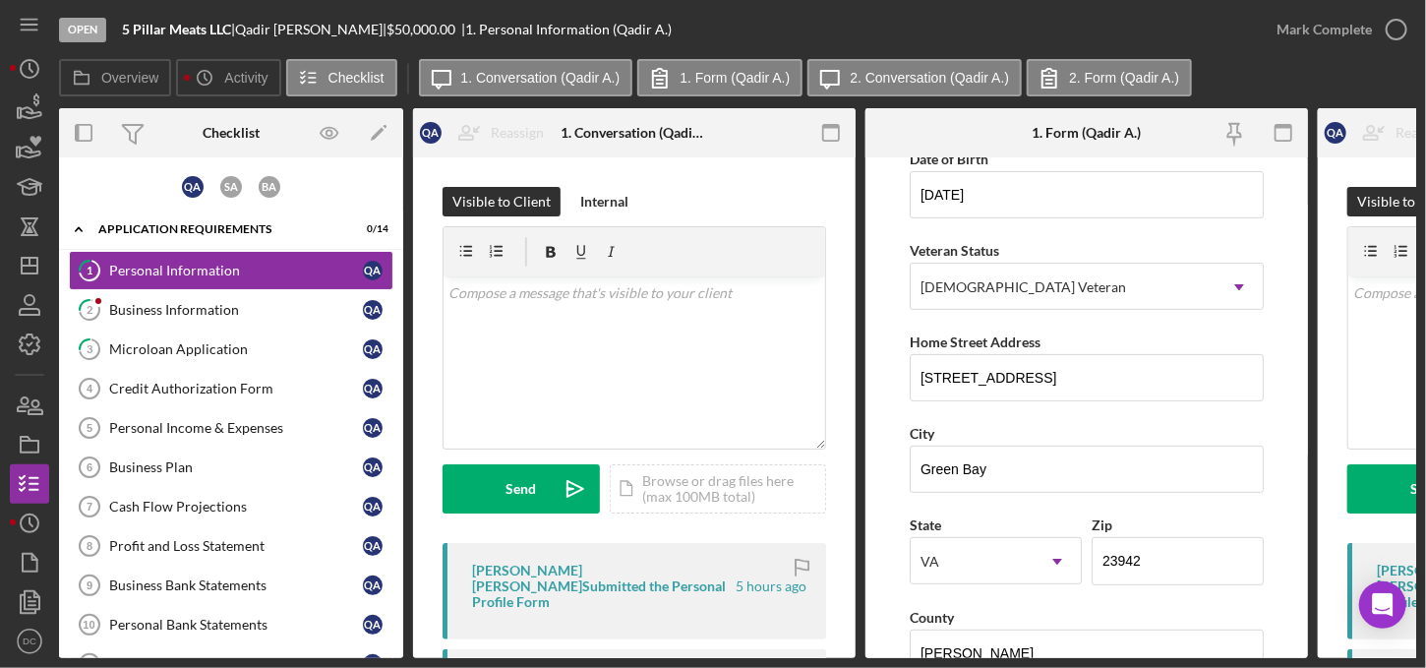
drag, startPoint x: 1313, startPoint y: 355, endPoint x: 1316, endPoint y: 441, distance: 86.6
click at [1316, 441] on div "Overview Internal Workflow Stage Open Icon/Dropdown Arrow Archive (can unarchiv…" at bounding box center [737, 383] width 1357 height 550
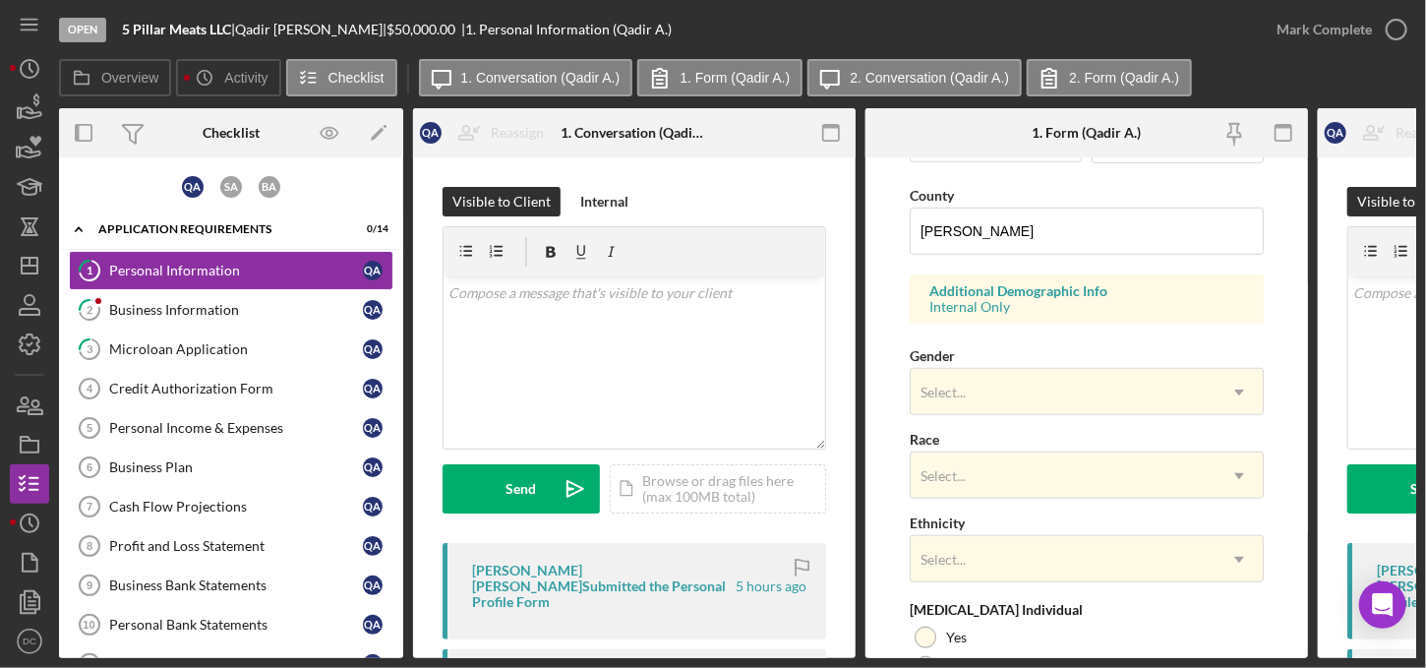
scroll to position [814, 0]
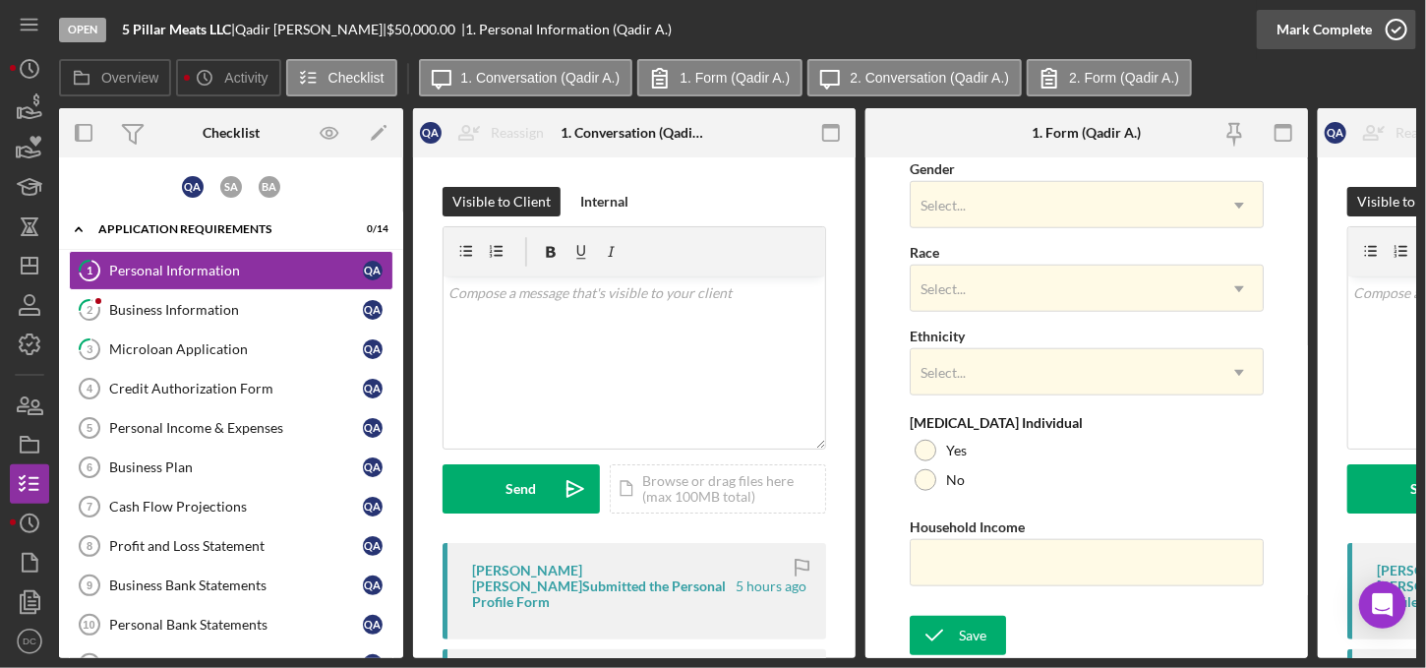
click at [1401, 22] on icon "button" at bounding box center [1395, 29] width 49 height 49
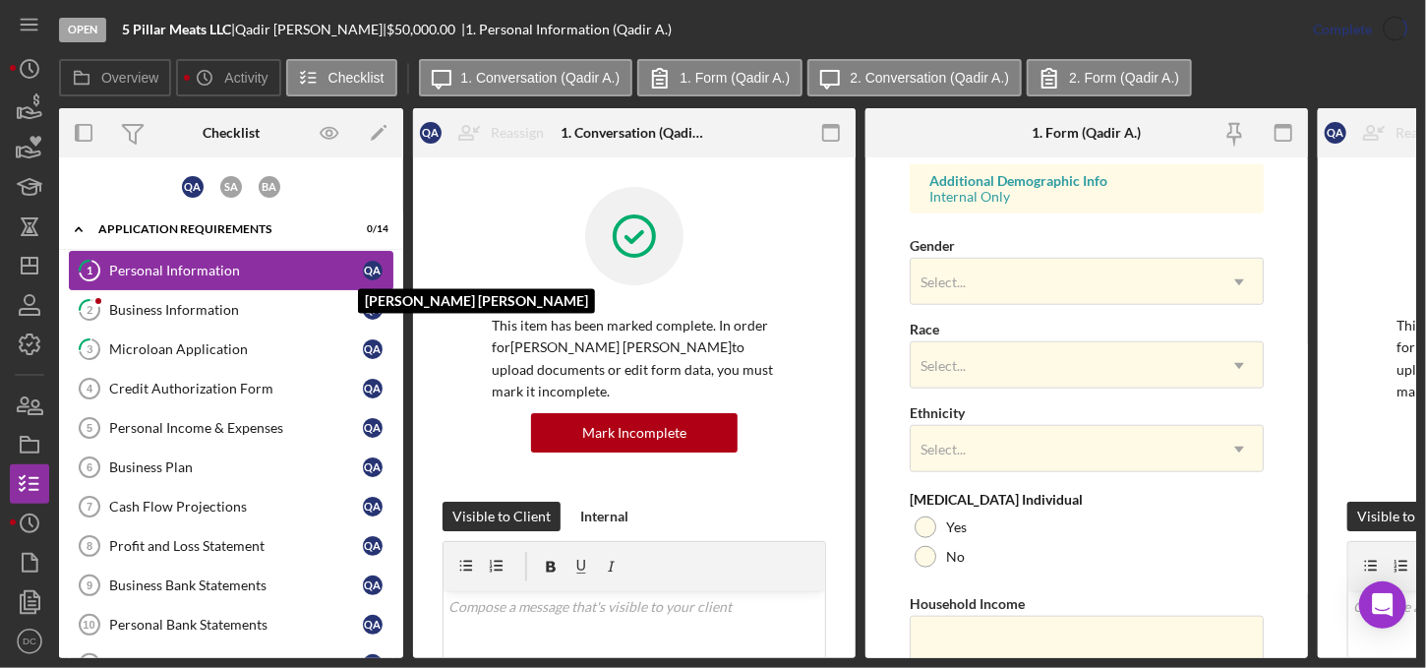
scroll to position [893, 0]
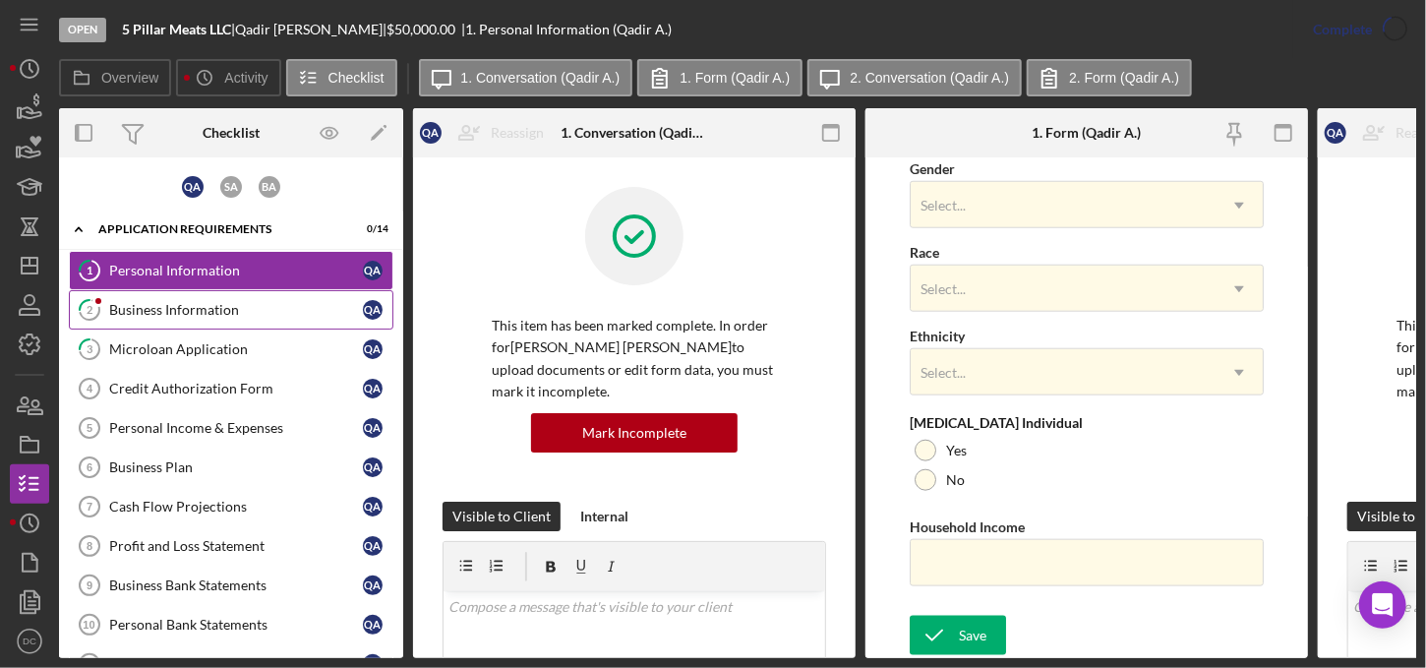
click at [243, 304] on div "Business Information" at bounding box center [236, 310] width 254 height 16
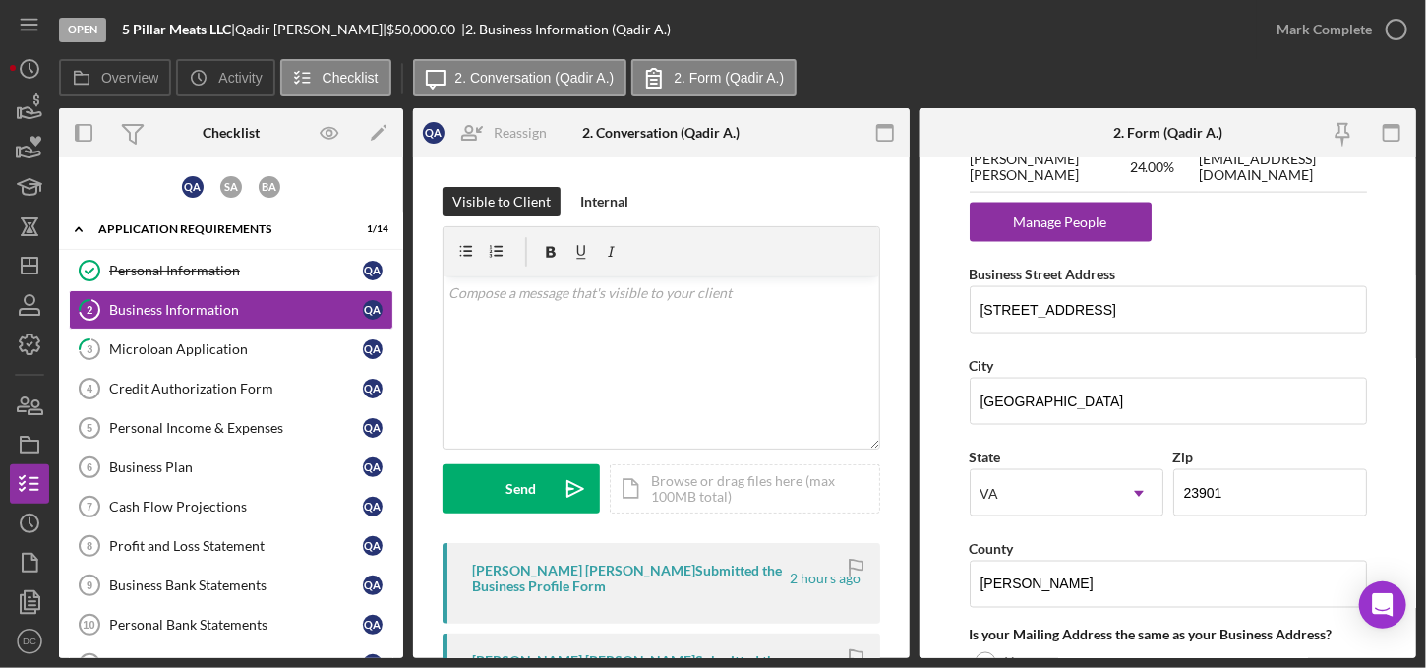
scroll to position [1404, 0]
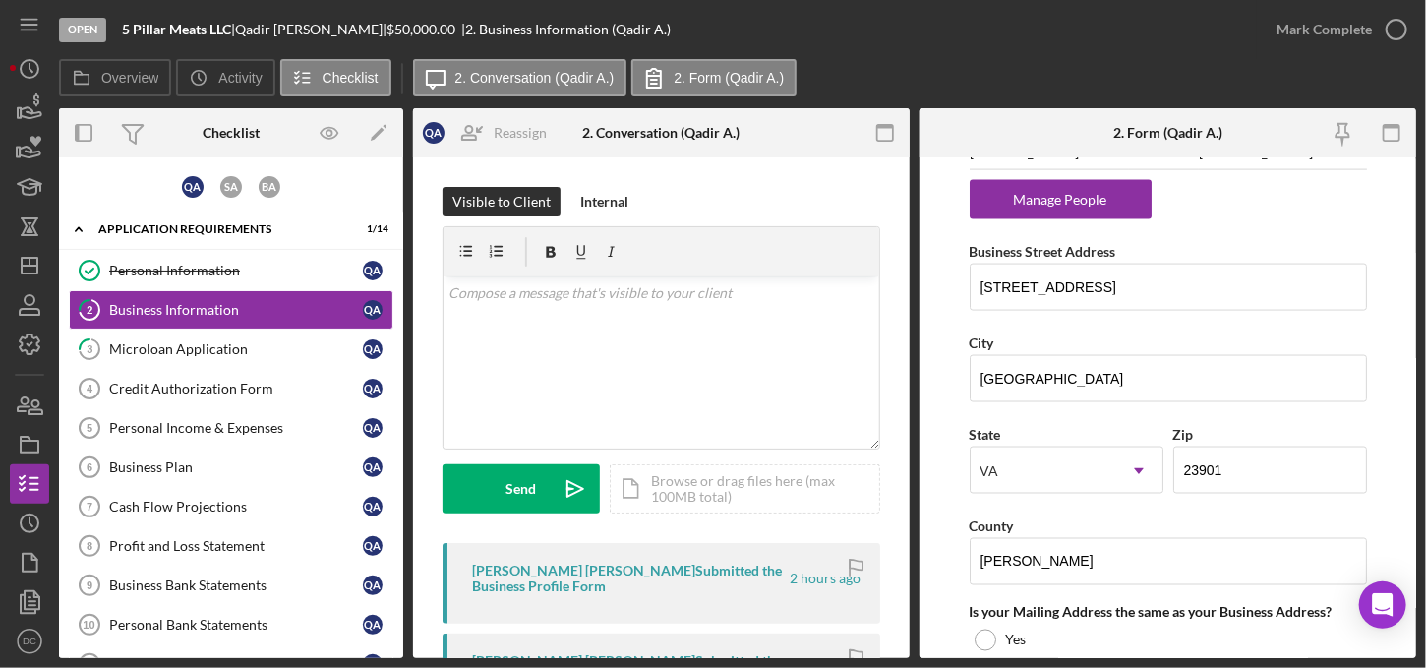
drag, startPoint x: 1416, startPoint y: 426, endPoint x: 1416, endPoint y: 495, distance: 68.8
click at [1416, 495] on div "Open 5 Pillar Meats LLC | Qadir [PERSON_NAME] | $50,000.00 | 2. Business Inform…" at bounding box center [713, 334] width 1426 height 668
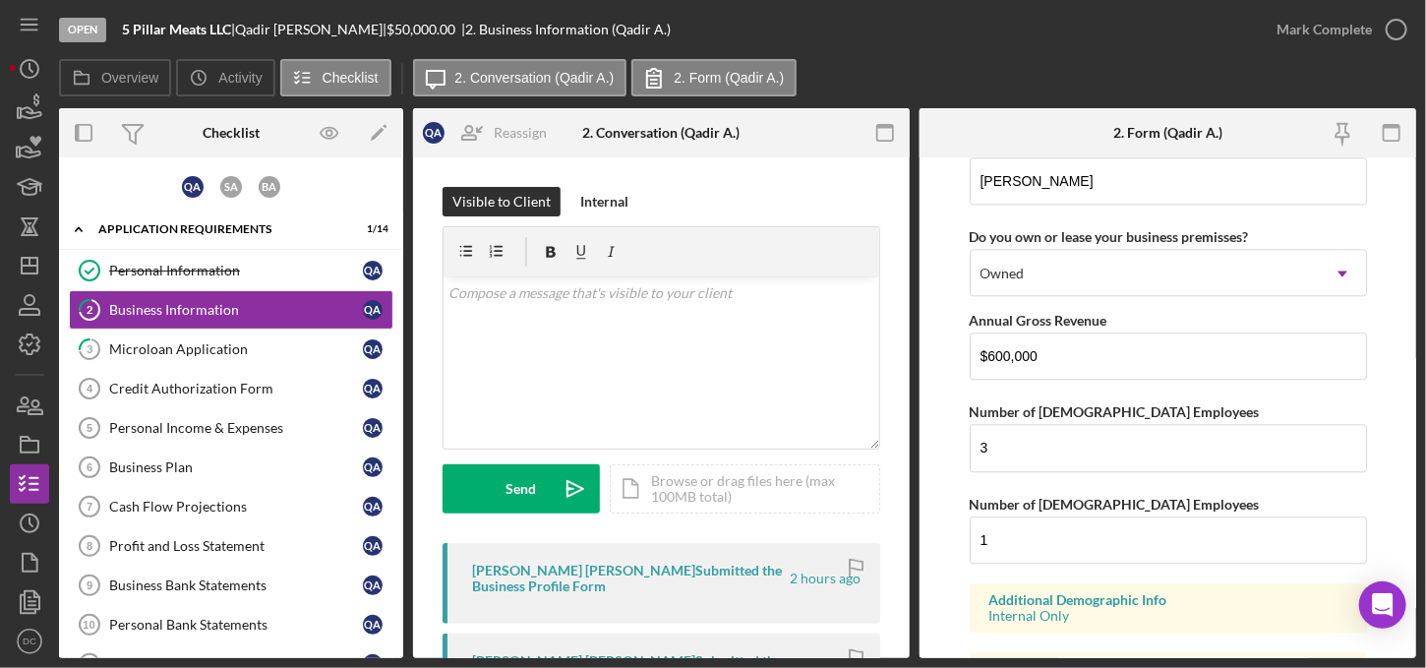
scroll to position [2348, 0]
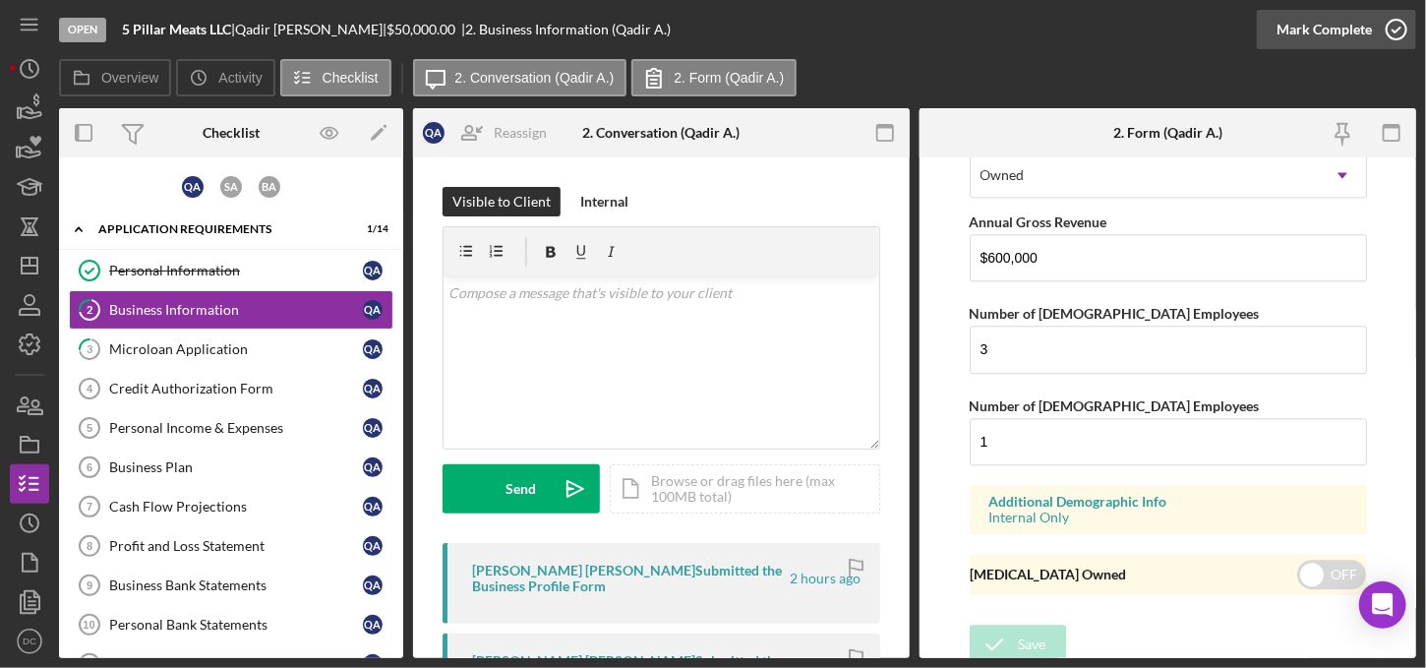
click at [1397, 40] on icon "button" at bounding box center [1395, 29] width 49 height 49
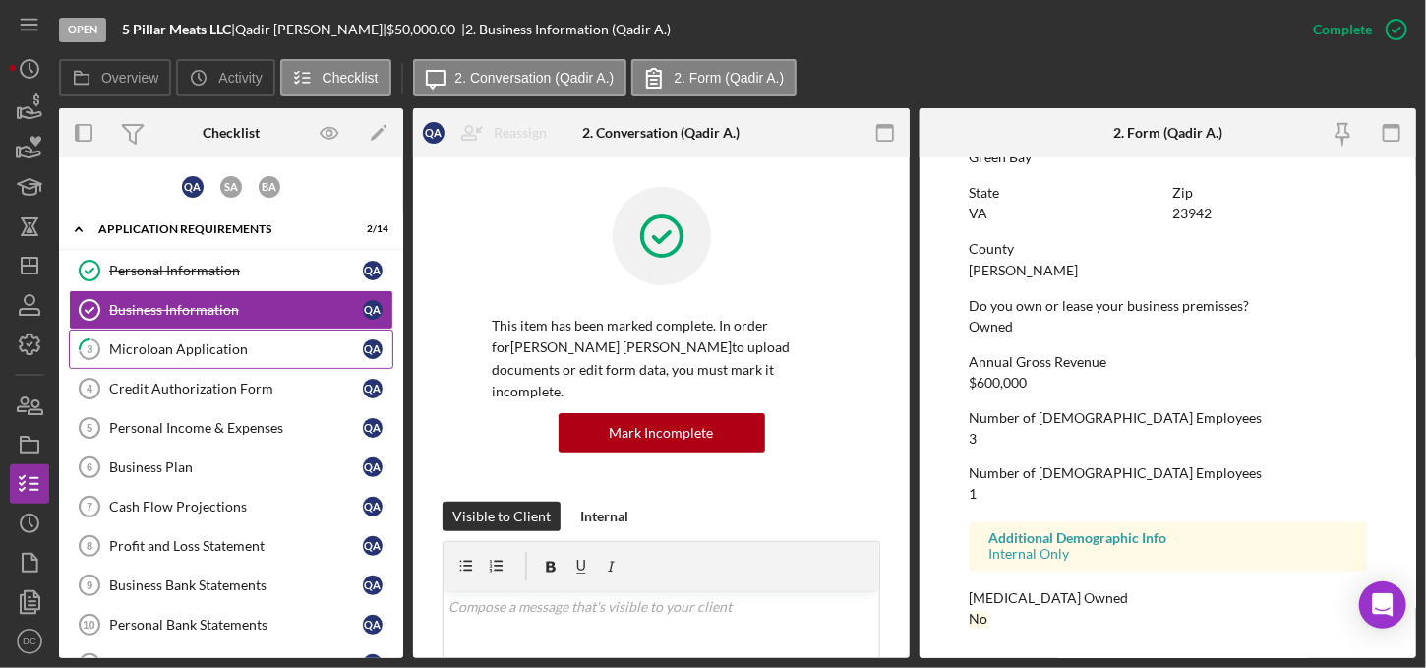
scroll to position [1480, 0]
click at [185, 355] on link "3 Microloan Application Q A" at bounding box center [231, 348] width 324 height 39
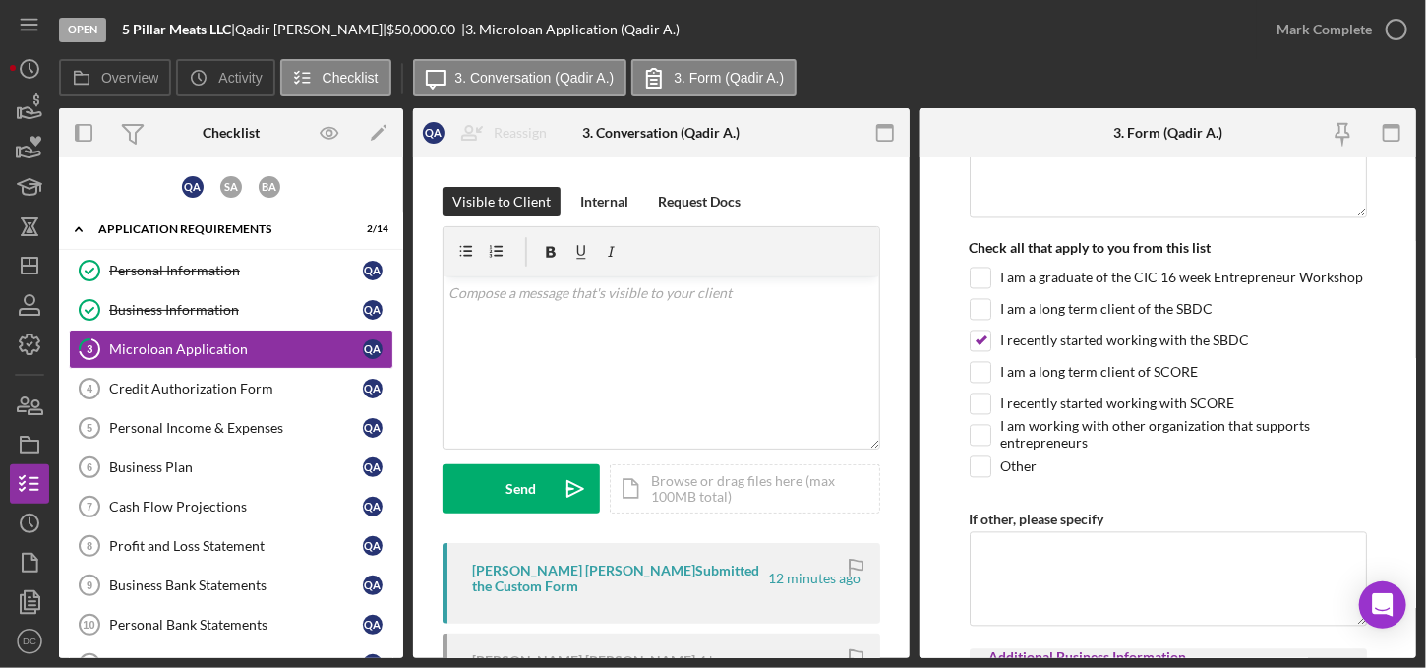
scroll to position [1889, 0]
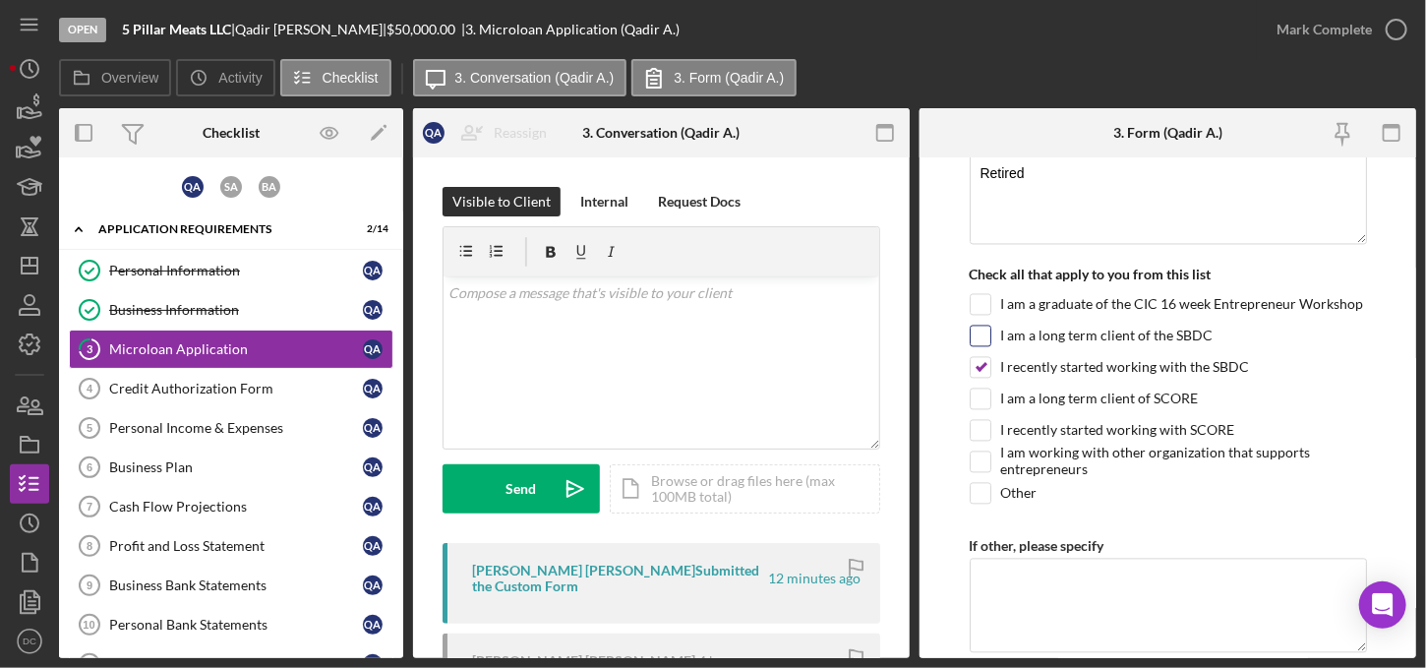
click at [987, 336] on input "I am a long term client of the SBDC" at bounding box center [980, 336] width 20 height 20
checkbox input "true"
click at [984, 358] on input "I recently started working with the SBDC" at bounding box center [980, 368] width 20 height 20
checkbox input "false"
drag, startPoint x: 1410, startPoint y: 337, endPoint x: 1400, endPoint y: 341, distance: 10.6
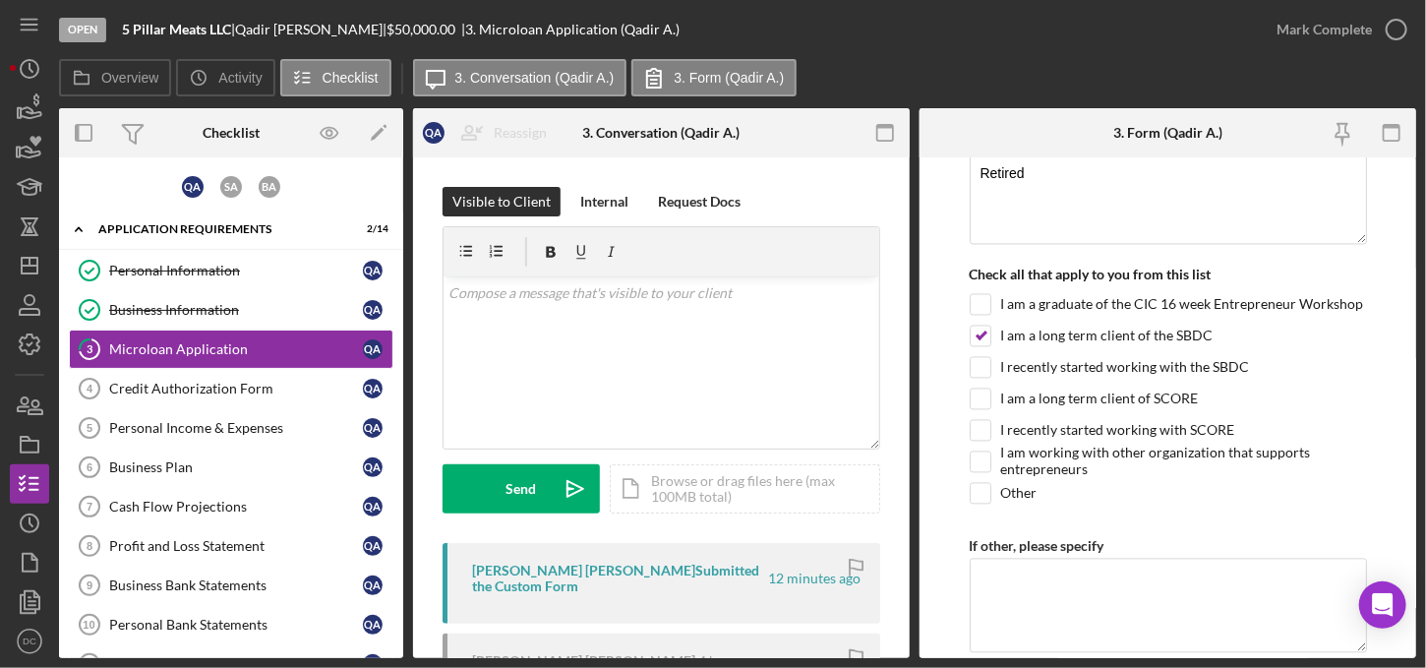
click at [1400, 341] on form "MICROLOAN APPLICATION *Borrower Characteristics Please check the options that a…" at bounding box center [1167, 407] width 496 height 500
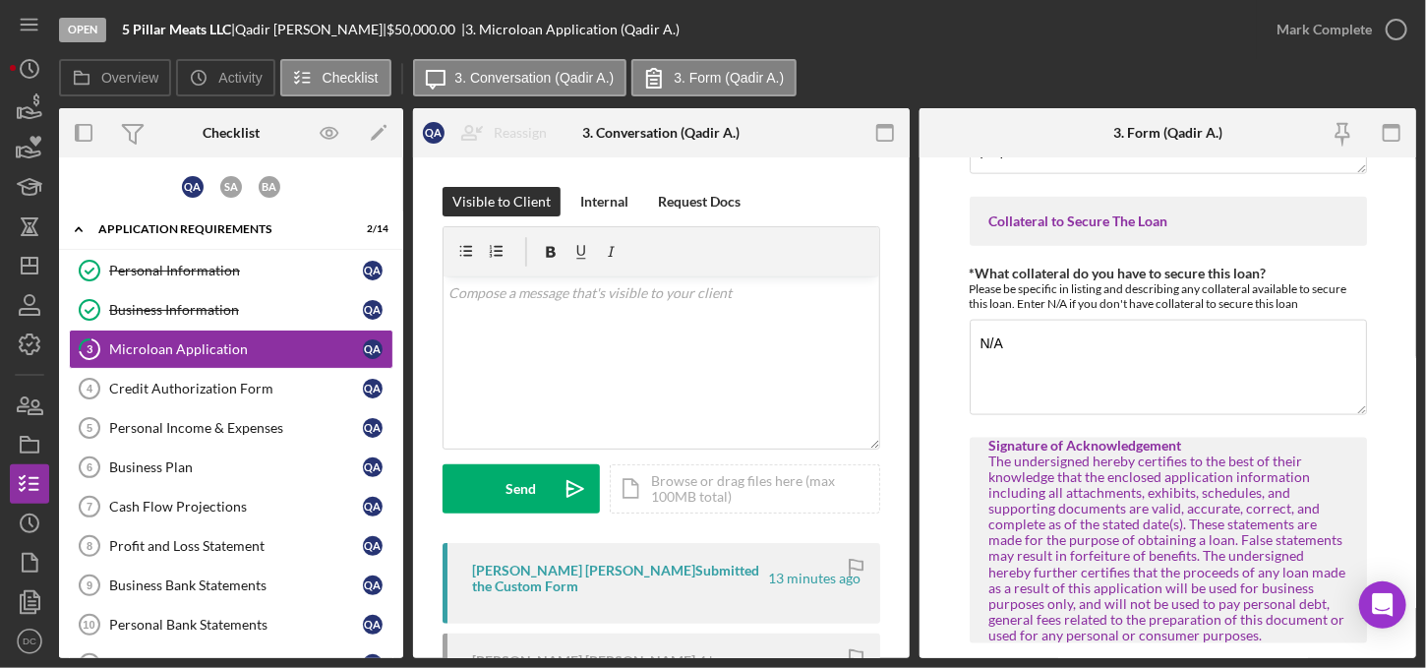
scroll to position [5097, 0]
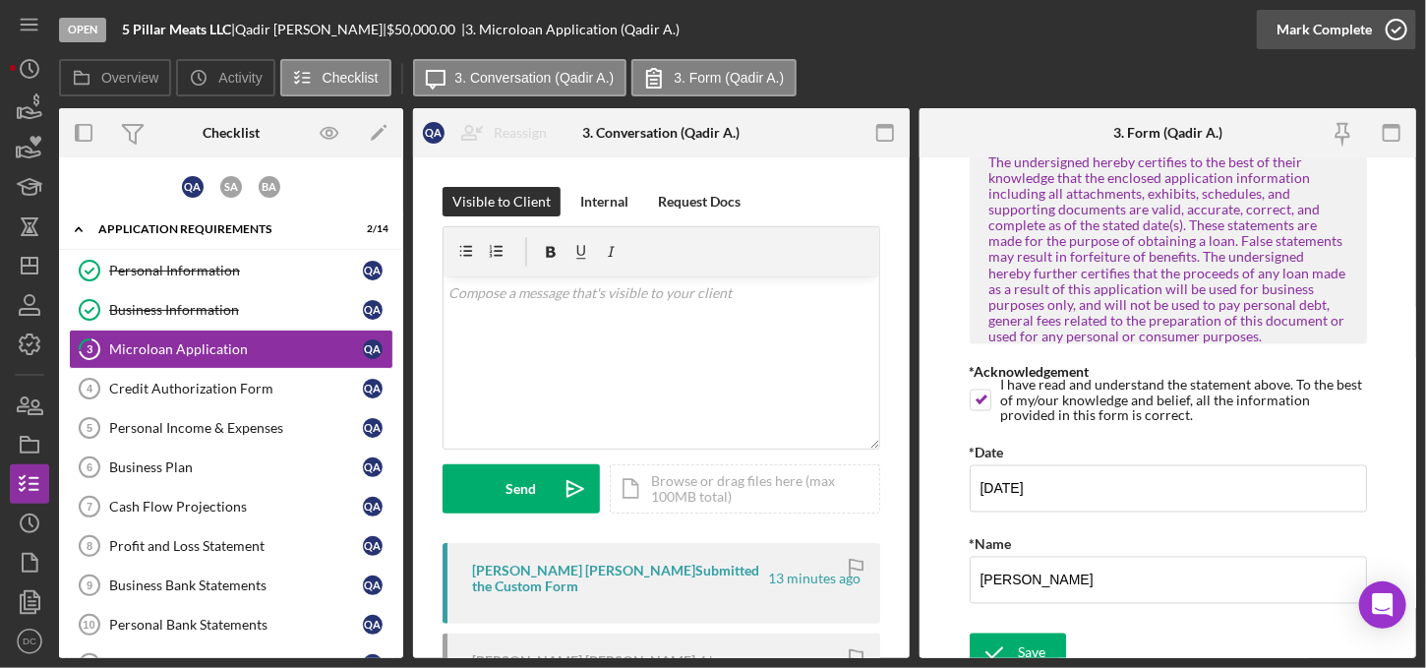
click at [1410, 41] on icon "button" at bounding box center [1395, 29] width 49 height 49
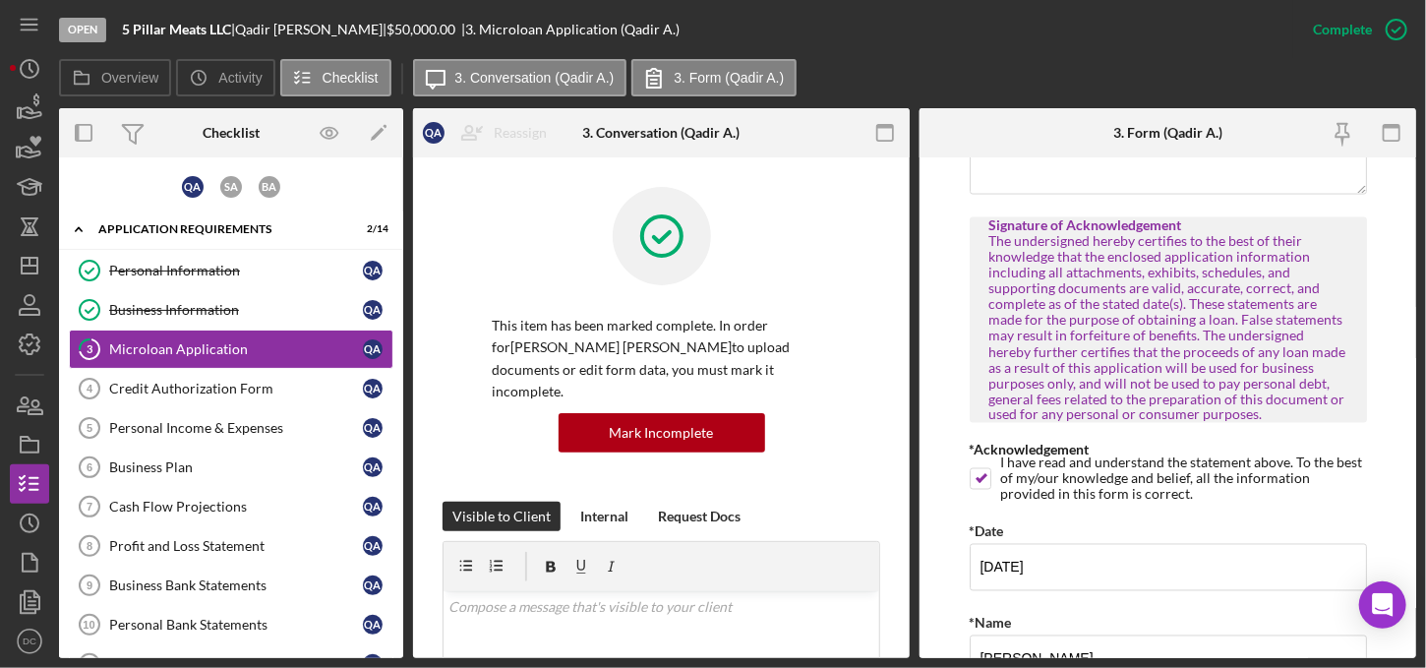
scroll to position [5175, 0]
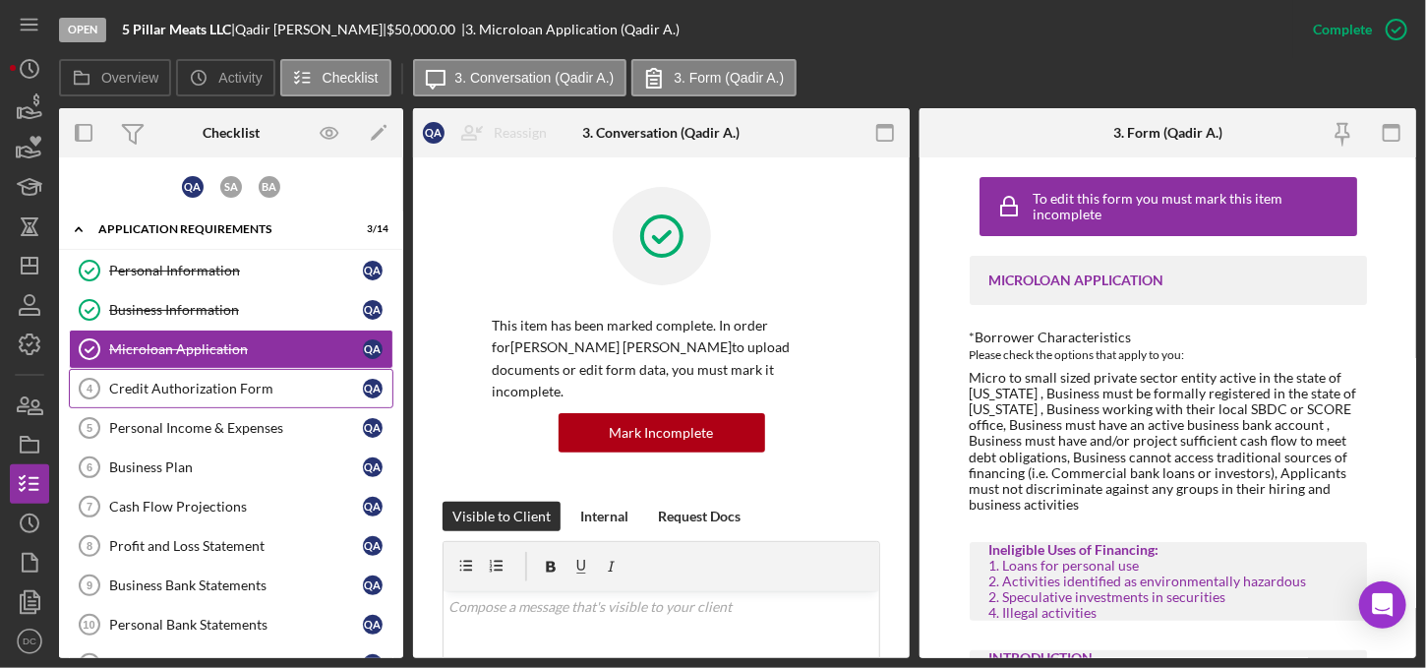
click at [299, 388] on div "Credit Authorization Form" at bounding box center [236, 388] width 254 height 16
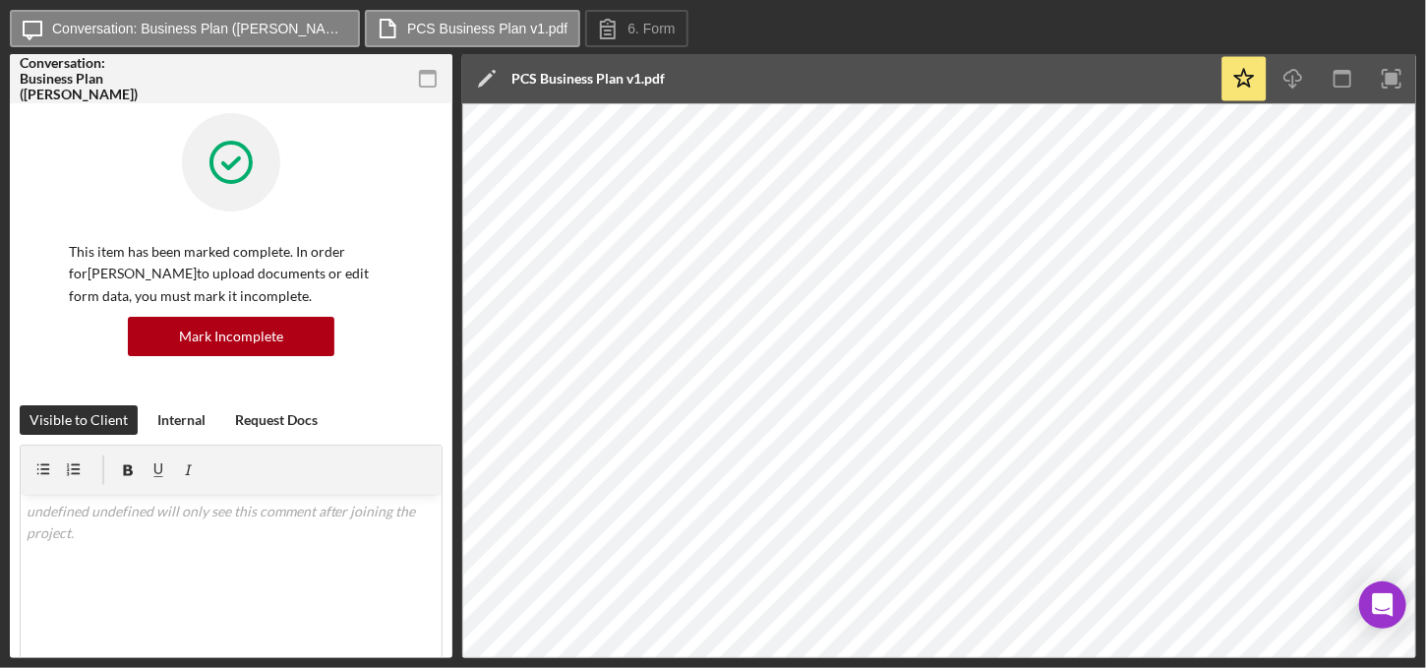
drag, startPoint x: 0, startPoint y: 0, endPoint x: 1424, endPoint y: 375, distance: 1472.1
click at [1424, 375] on div "Icon/Message Conversation: Business Plan (Nichele P.) PCS Business Plan v1.pdf …" at bounding box center [713, 334] width 1426 height 668
